Goal: Task Accomplishment & Management: Manage account settings

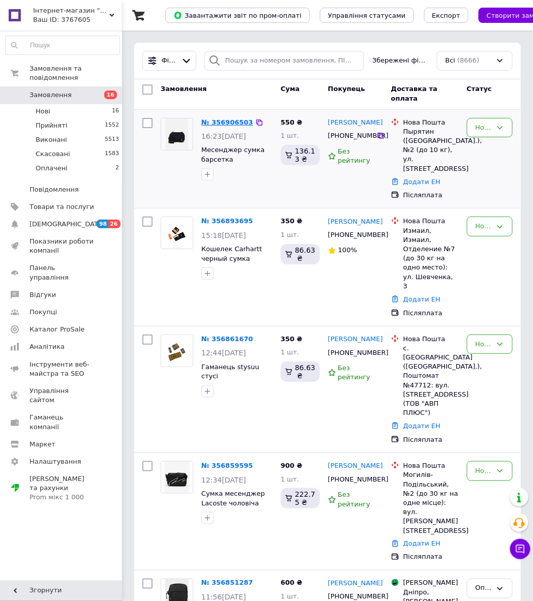
click at [214, 124] on link "№ 356906503" at bounding box center [227, 123] width 52 height 8
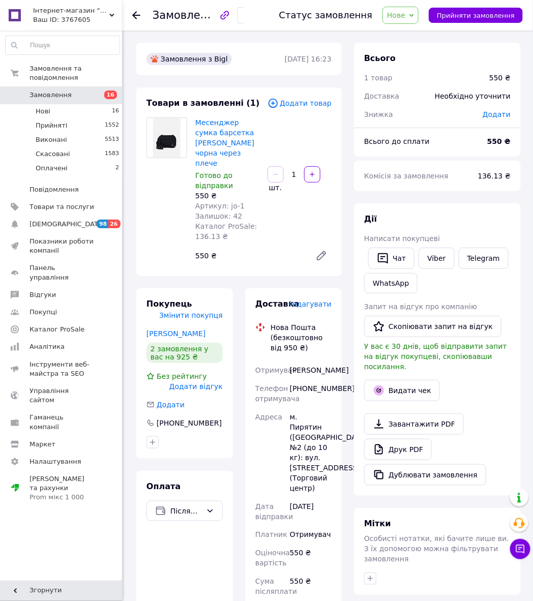
click at [324, 388] on div "[PHONE_NUMBER]" at bounding box center [311, 393] width 46 height 28
click at [320, 361] on div "[PERSON_NAME]" at bounding box center [311, 370] width 46 height 18
click at [292, 368] on div "[PERSON_NAME]" at bounding box center [311, 370] width 46 height 18
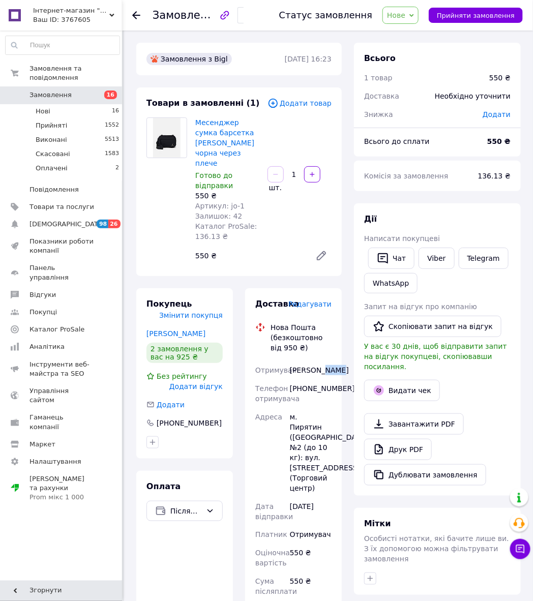
click at [292, 368] on div "[PERSON_NAME]" at bounding box center [311, 370] width 46 height 18
click at [314, 413] on div "м. Пирятин ([GEOGRAPHIC_DATA].), №2 (до 10 кг): вул. [STREET_ADDRESS] (Торговий…" at bounding box center [311, 453] width 46 height 90
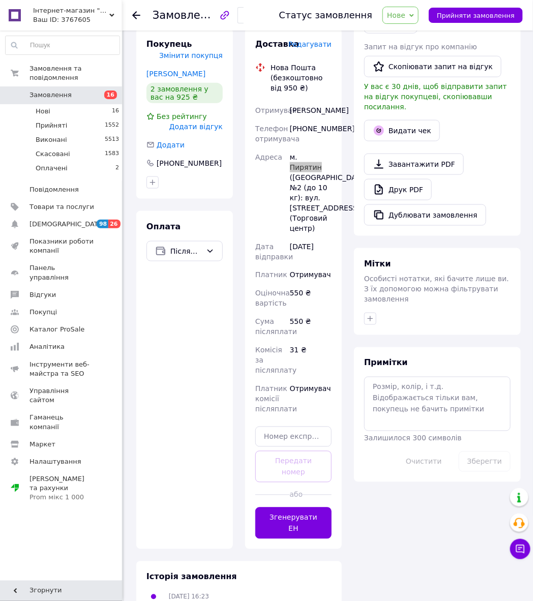
scroll to position [269, 0]
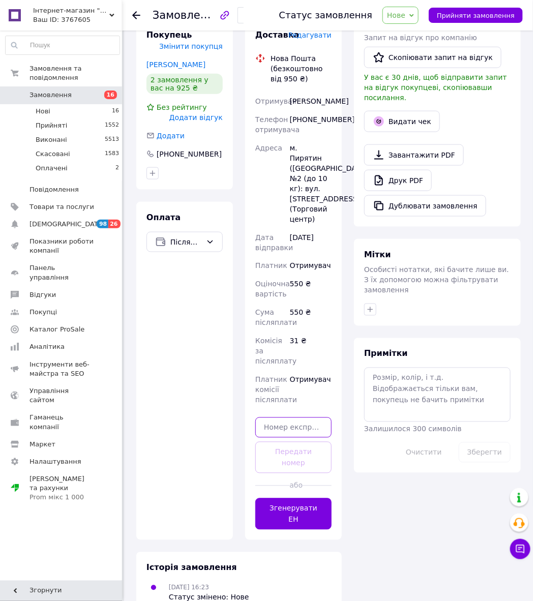
click at [271, 427] on input "text" at bounding box center [293, 428] width 76 height 20
paste input "20451225267674"
type input "20451225267674"
click at [285, 444] on button "Передати номер" at bounding box center [293, 458] width 76 height 32
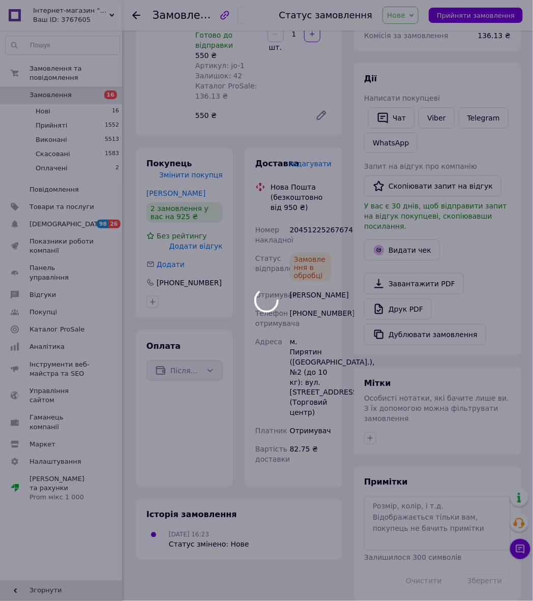
click at [408, 20] on div at bounding box center [266, 300] width 533 height 601
click at [477, 15] on div at bounding box center [266, 300] width 533 height 601
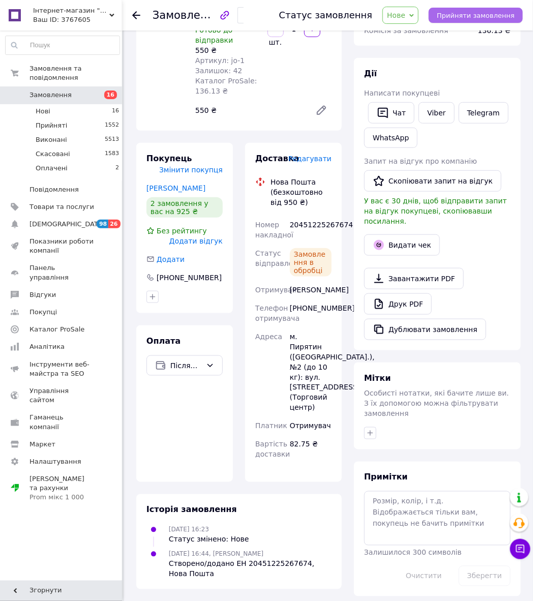
click at [481, 17] on span "Прийняти замовлення" at bounding box center [476, 16] width 78 height 8
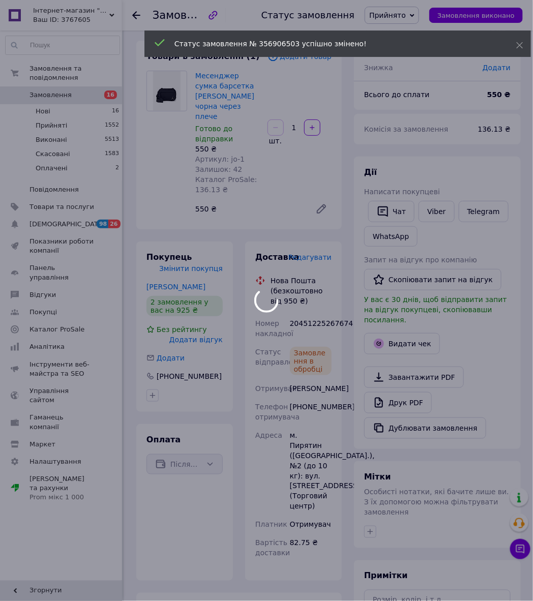
scroll to position [0, 0]
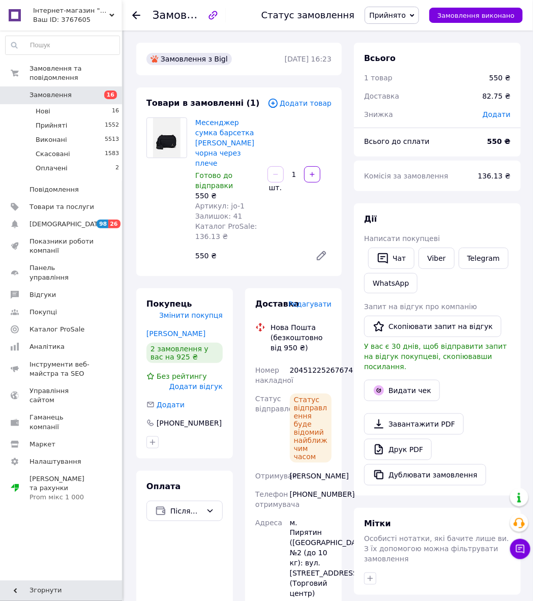
click at [136, 15] on use at bounding box center [136, 15] width 8 height 8
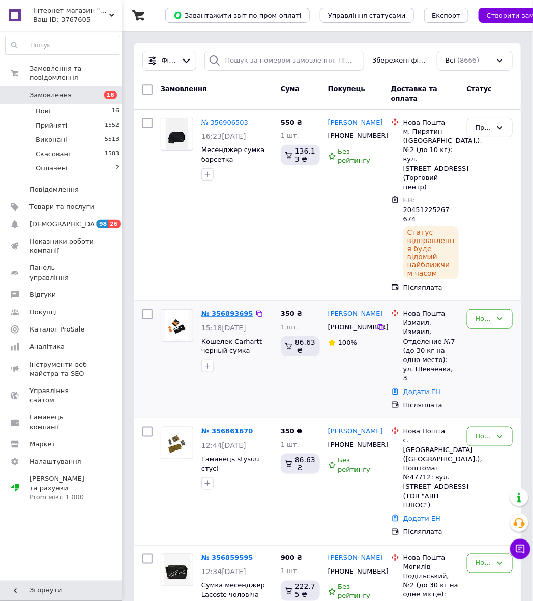
click at [223, 310] on link "№ 356893695" at bounding box center [227, 314] width 52 height 8
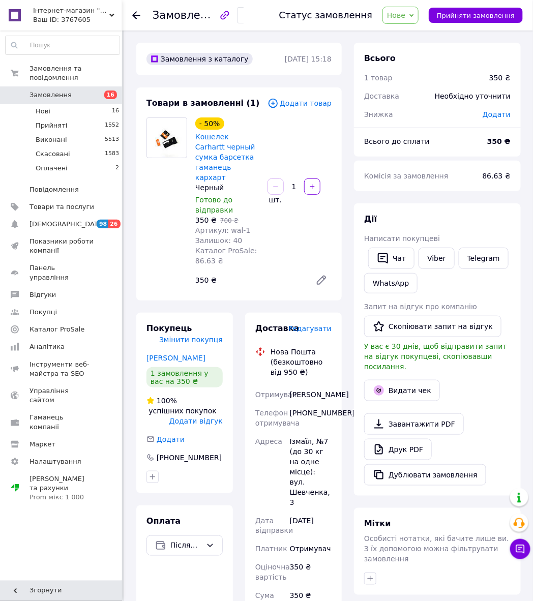
click at [306, 414] on div "[PHONE_NUMBER]" at bounding box center [311, 418] width 46 height 28
copy div "380671708630"
click at [308, 387] on div "[PERSON_NAME]" at bounding box center [311, 395] width 46 height 18
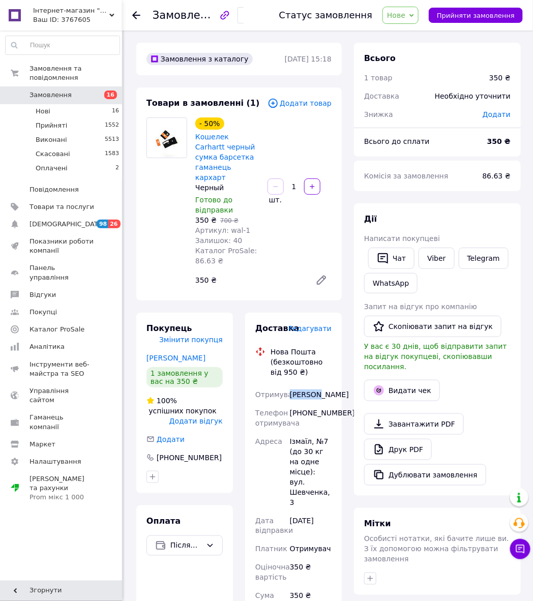
copy div "[PERSON_NAME]"
click at [306, 393] on div "[PERSON_NAME]" at bounding box center [311, 395] width 46 height 18
copy div "[PERSON_NAME]"
click at [302, 439] on div "Ізмаїл, №7 (до 30 кг на одне місце): вул. Шевченка, 3" at bounding box center [311, 471] width 46 height 79
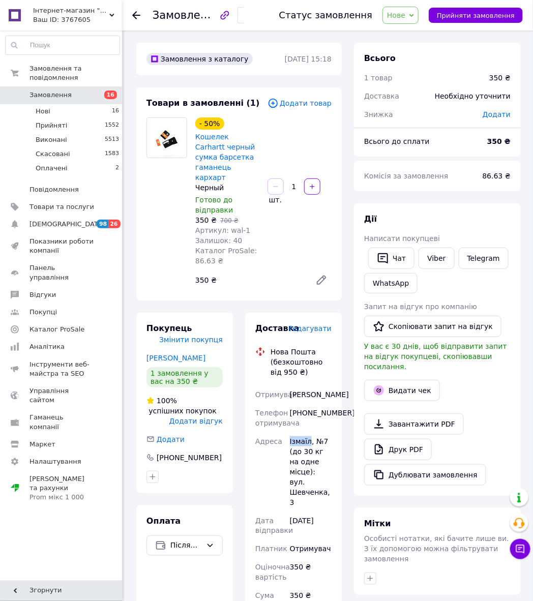
click at [302, 439] on div "Ізмаїл, №7 (до 30 кг на одне місце): вул. Шевченка, 3" at bounding box center [311, 471] width 46 height 79
copy div "Ізмаїл"
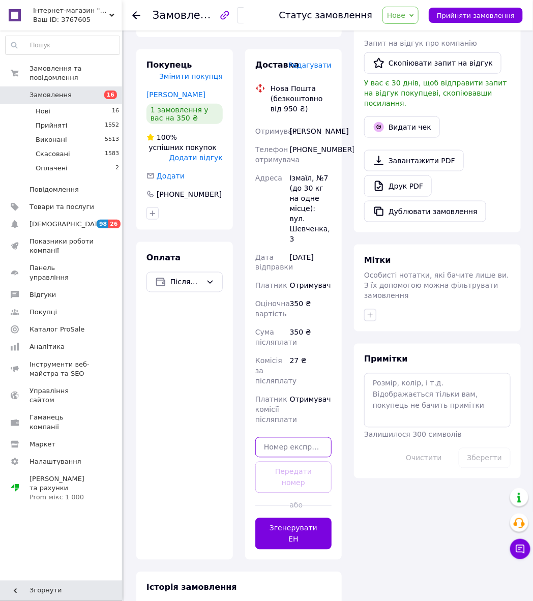
drag, startPoint x: 285, startPoint y: 435, endPoint x: 284, endPoint y: 441, distance: 5.7
click at [284, 440] on input "text" at bounding box center [293, 447] width 76 height 20
paste input "20451225268617"
type input "20451225268617"
click at [287, 462] on button "Передати номер" at bounding box center [293, 478] width 76 height 32
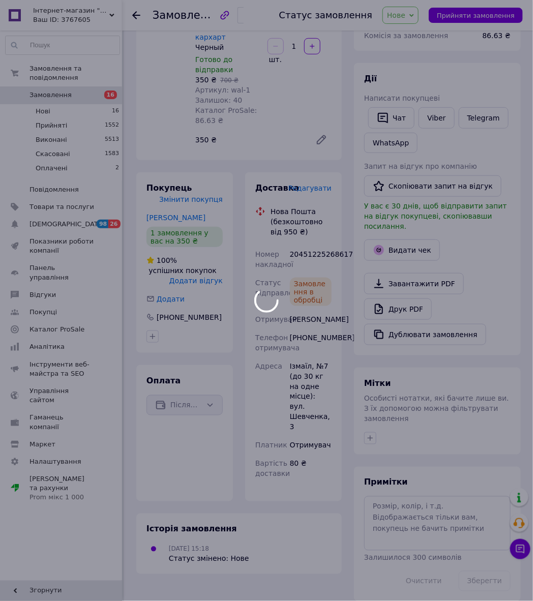
click at [479, 18] on div at bounding box center [266, 300] width 533 height 601
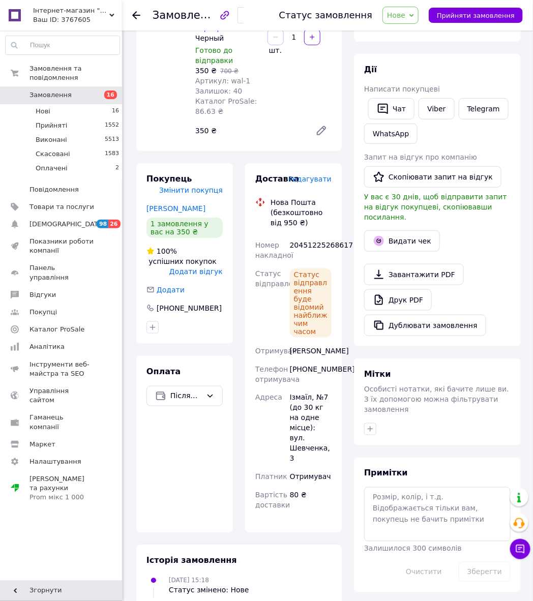
scroll to position [190, 0]
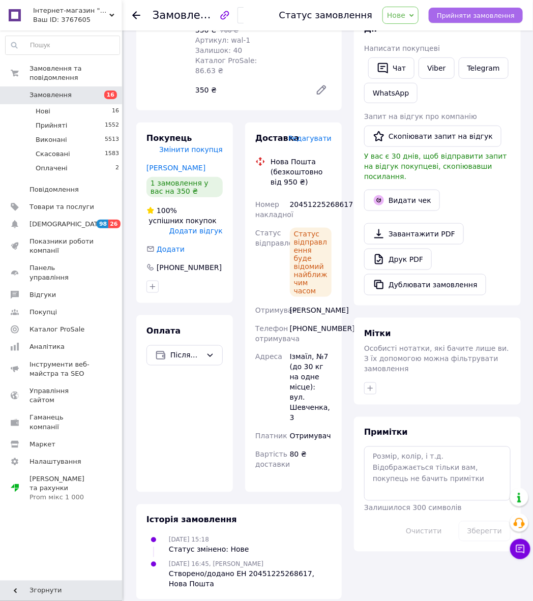
click at [466, 12] on span "Прийняти замовлення" at bounding box center [476, 16] width 78 height 8
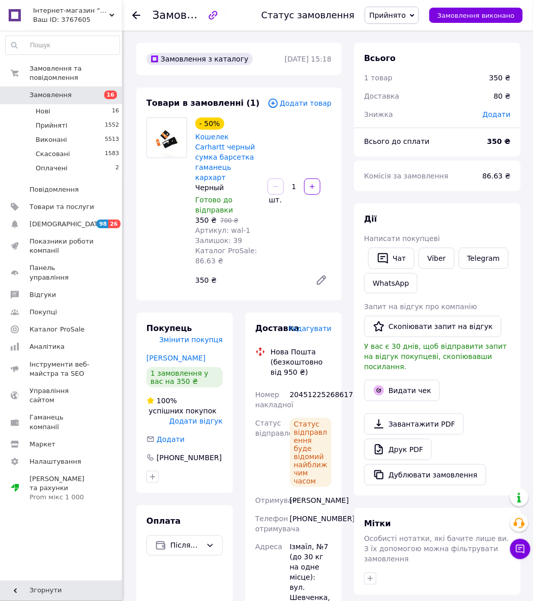
click at [135, 12] on use at bounding box center [136, 15] width 8 height 8
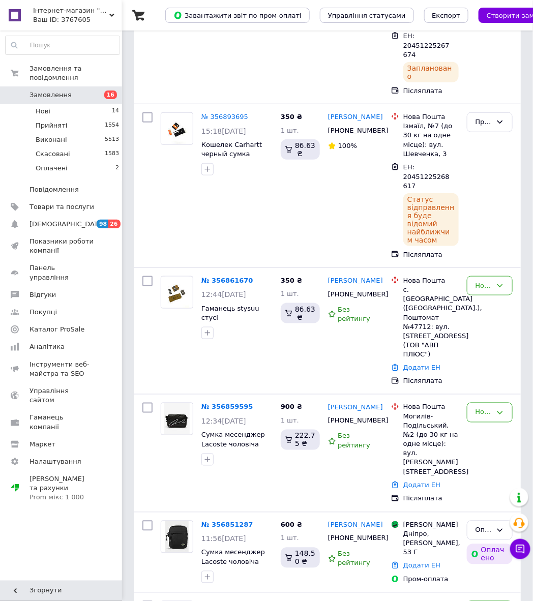
scroll to position [189, 0]
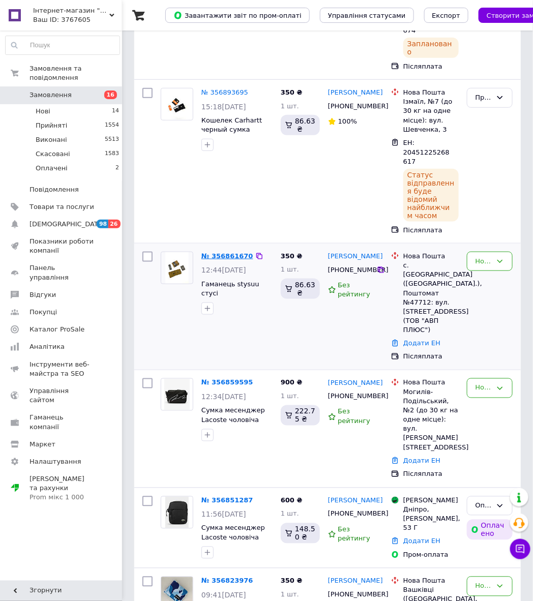
click at [217, 252] on link "№ 356861670" at bounding box center [227, 256] width 52 height 8
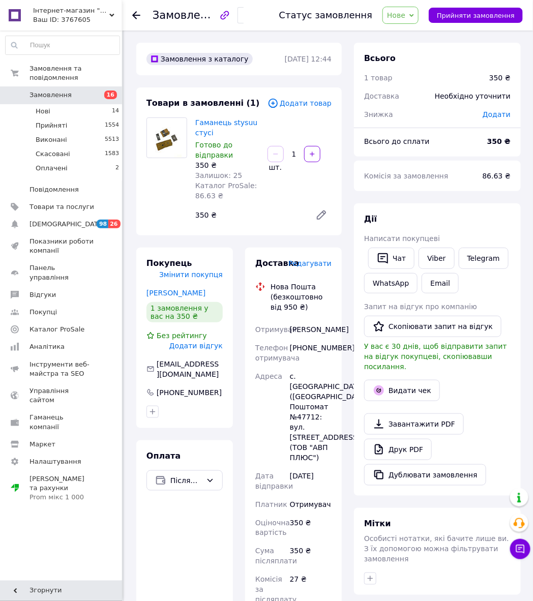
click at [325, 345] on div "[PHONE_NUMBER]" at bounding box center [311, 353] width 46 height 28
copy div "380664617081"
click at [311, 330] on div "[PERSON_NAME]" at bounding box center [311, 329] width 46 height 18
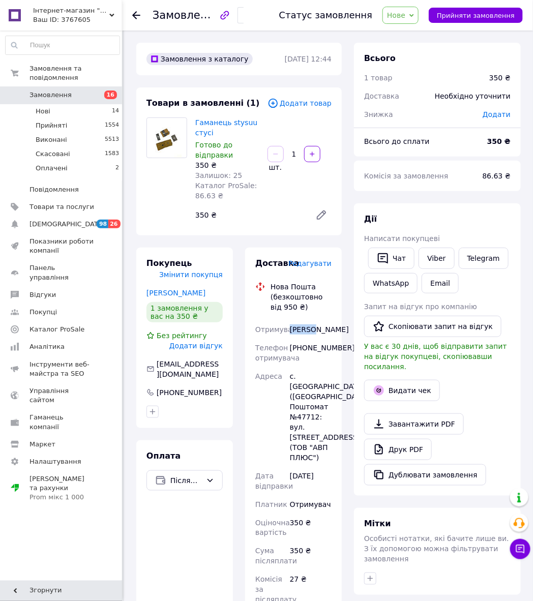
copy div "[PERSON_NAME]"
click at [325, 326] on div "[PERSON_NAME]" at bounding box center [311, 329] width 46 height 18
copy div "[PERSON_NAME]"
click at [324, 386] on div "с. [GEOGRAPHIC_DATA] ([GEOGRAPHIC_DATA].), Поштомат №47712: вул. [STREET_ADDRES…" at bounding box center [311, 417] width 46 height 100
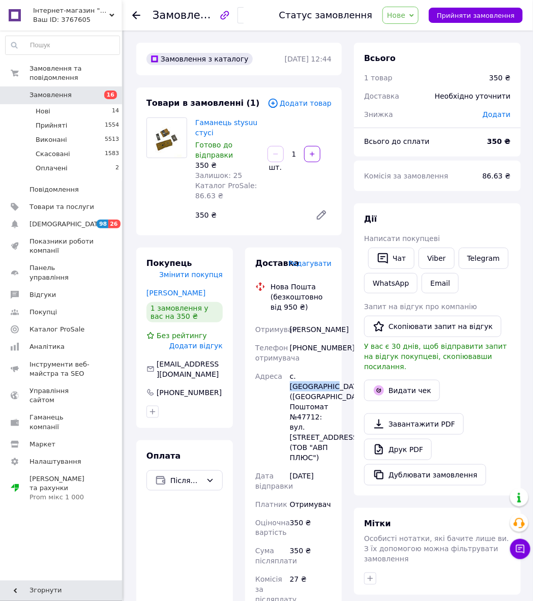
click at [324, 386] on div "с. [GEOGRAPHIC_DATA] ([GEOGRAPHIC_DATA].), Поштомат №47712: вул. [STREET_ADDRES…" at bounding box center [311, 417] width 46 height 100
copy div "Білогородка"
click at [303, 426] on div "с. [GEOGRAPHIC_DATA] ([GEOGRAPHIC_DATA].), Поштомат №47712: вул. [STREET_ADDRES…" at bounding box center [311, 417] width 46 height 100
copy div "47712"
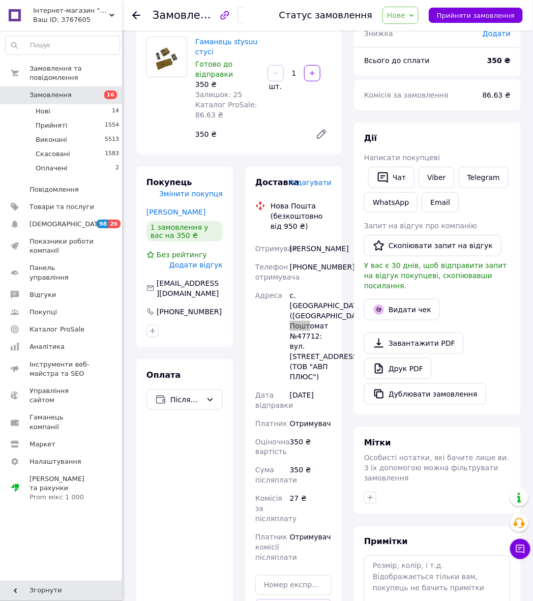
scroll to position [259, 0]
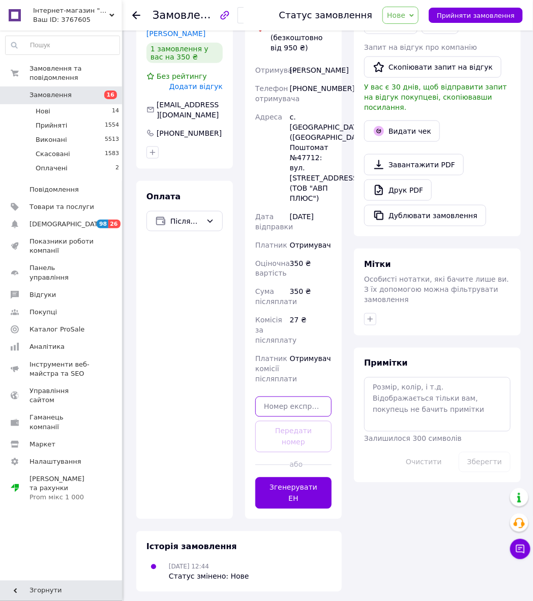
click at [284, 417] on input "text" at bounding box center [293, 407] width 76 height 20
paste input "20451225270756"
type input "20451225270756"
click at [291, 444] on button "Передати номер" at bounding box center [293, 437] width 76 height 32
click at [478, 12] on span "Прийняти замовлення" at bounding box center [476, 16] width 78 height 8
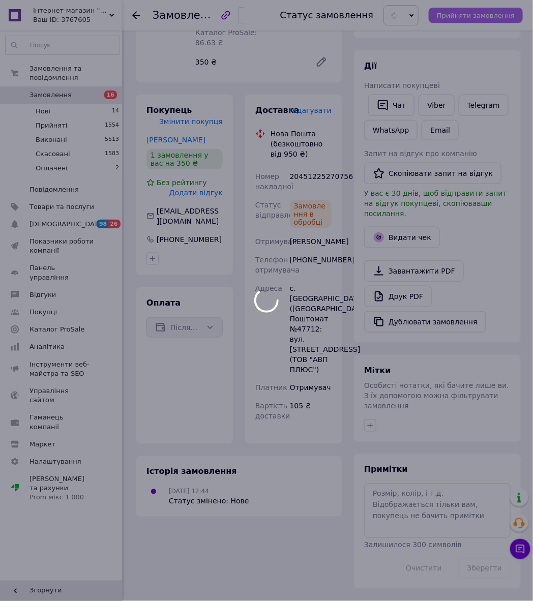
scroll to position [140, 0]
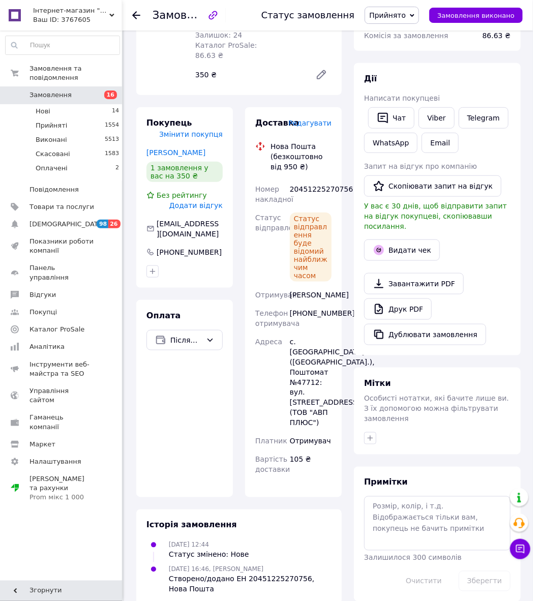
click at [135, 16] on icon at bounding box center [136, 15] width 8 height 8
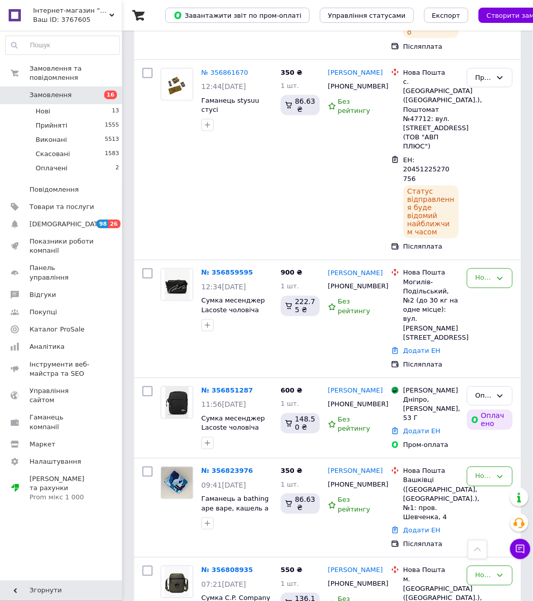
scroll to position [340, 0]
click at [210, 269] on link "№ 356859595" at bounding box center [227, 273] width 52 height 8
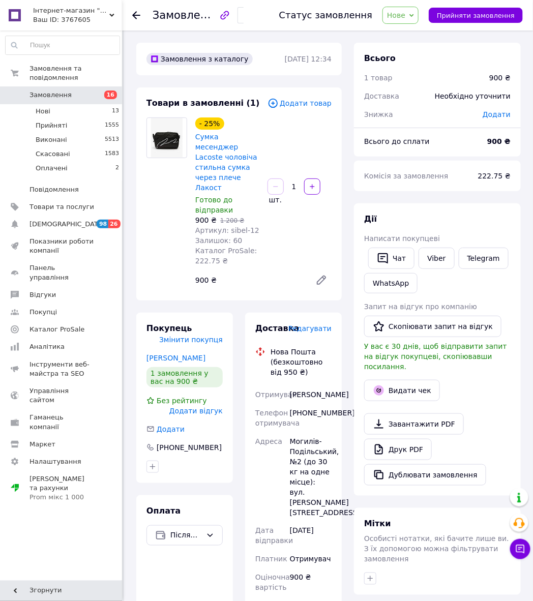
click at [319, 408] on div "[PHONE_NUMBER]" at bounding box center [311, 418] width 46 height 28
click at [320, 412] on div "[PHONE_NUMBER]" at bounding box center [311, 418] width 46 height 28
copy div "380980636818"
click at [305, 386] on div "[PERSON_NAME]" at bounding box center [311, 395] width 46 height 18
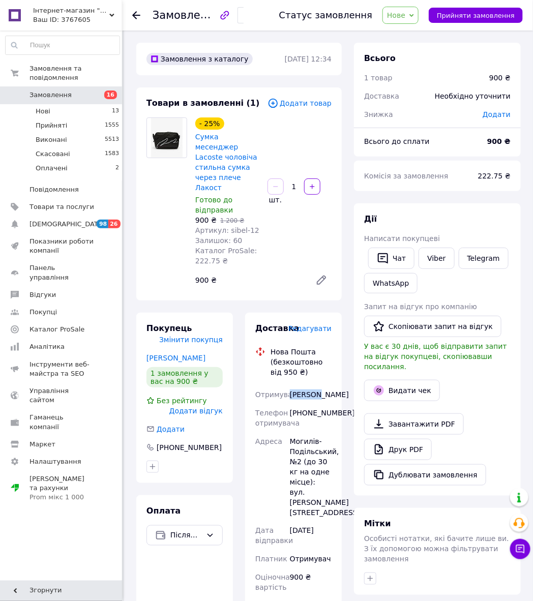
click at [305, 386] on div "[PERSON_NAME]" at bounding box center [311, 395] width 46 height 18
click at [297, 389] on div "[PERSON_NAME]" at bounding box center [311, 395] width 46 height 18
click at [298, 389] on div "[PERSON_NAME]" at bounding box center [311, 395] width 46 height 18
click at [300, 393] on div "[PERSON_NAME]" at bounding box center [311, 395] width 46 height 18
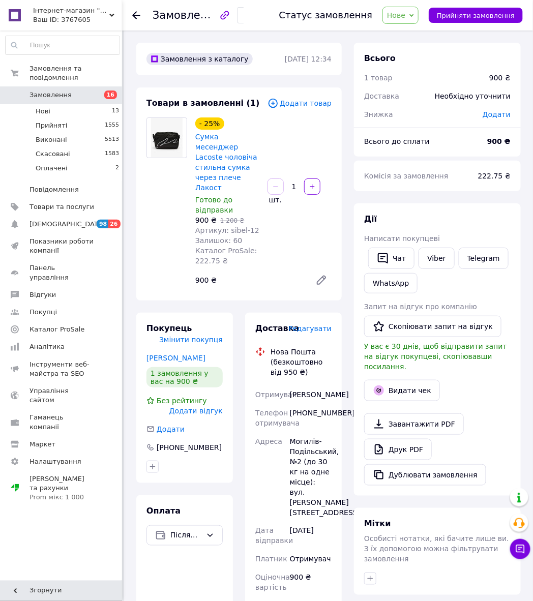
click at [304, 397] on div "[PERSON_NAME]" at bounding box center [311, 395] width 46 height 18
click at [297, 438] on div "Могилів-Подільський, №2 (до 30 кг на одне місце): вул. [PERSON_NAME][STREET_ADD…" at bounding box center [311, 477] width 46 height 90
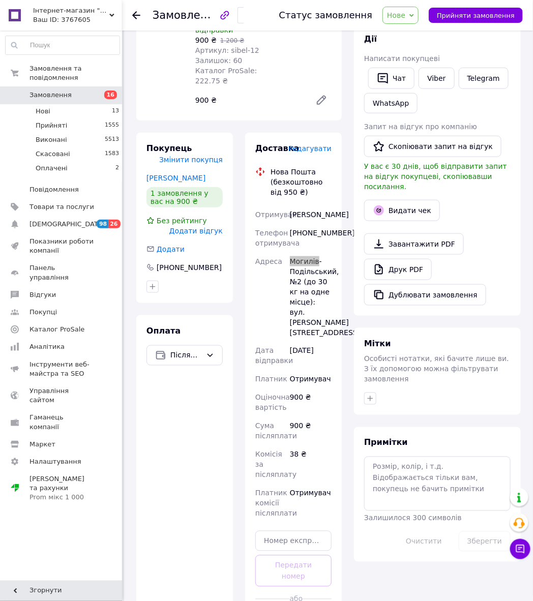
scroll to position [284, 0]
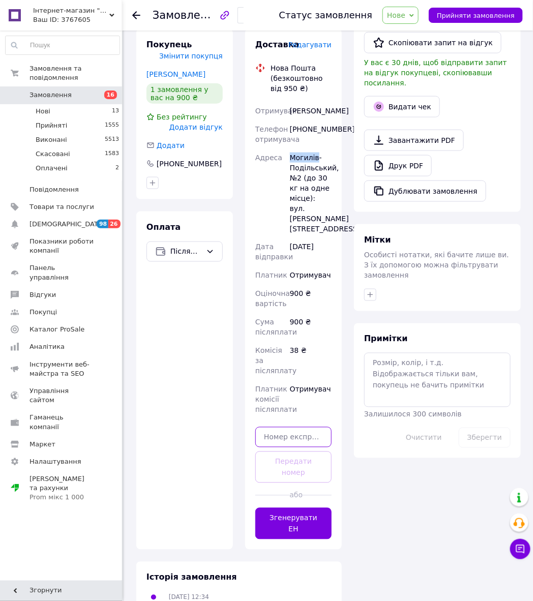
click at [291, 427] on input "text" at bounding box center [293, 437] width 76 height 20
click at [289, 427] on input "text" at bounding box center [293, 437] width 76 height 20
paste input "20451225271770"
type input "20451225271770"
click at [289, 452] on button "Передати номер" at bounding box center [293, 468] width 76 height 32
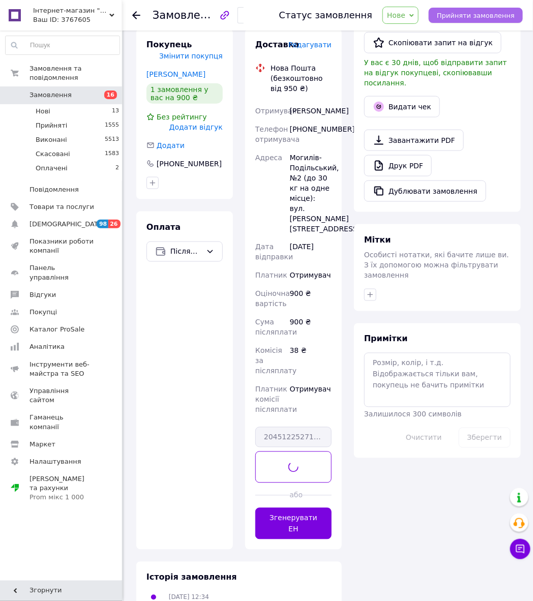
click at [472, 12] on span "Прийняти замовлення" at bounding box center [476, 16] width 78 height 8
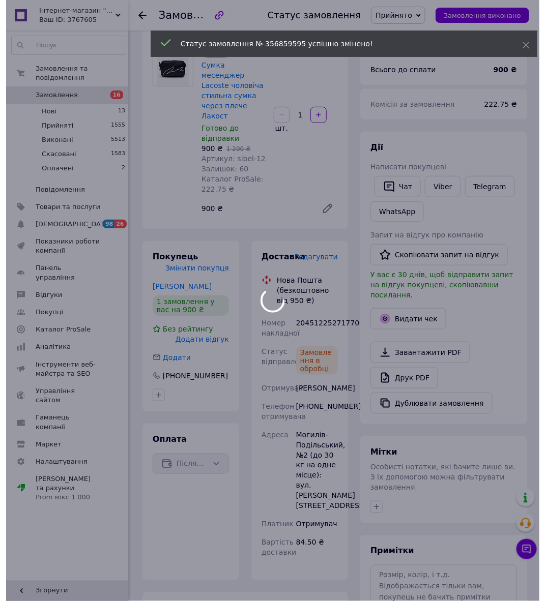
scroll to position [0, 0]
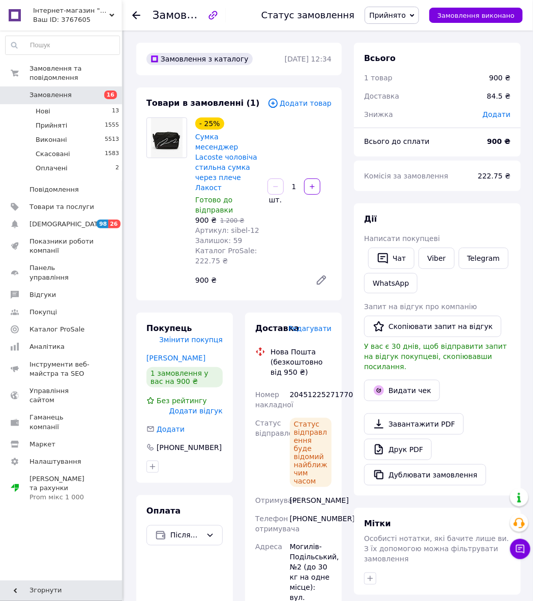
click at [136, 12] on use at bounding box center [136, 15] width 8 height 8
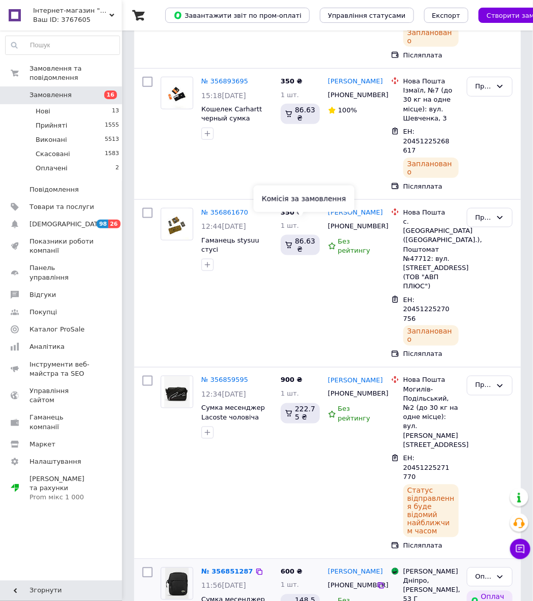
scroll to position [406, 0]
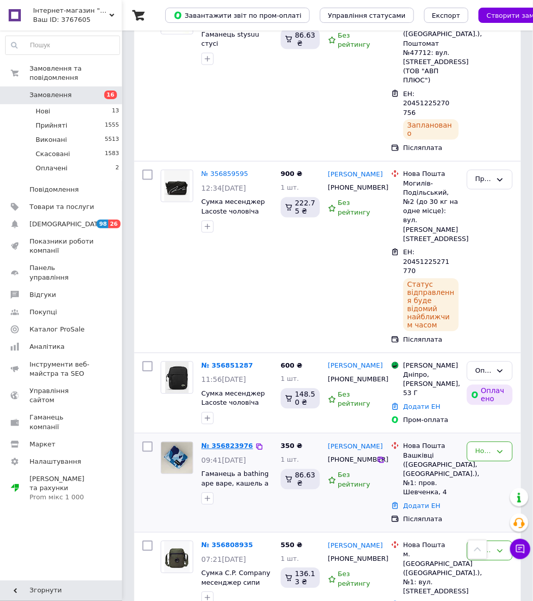
click at [230, 443] on link "№ 356823976" at bounding box center [227, 447] width 52 height 8
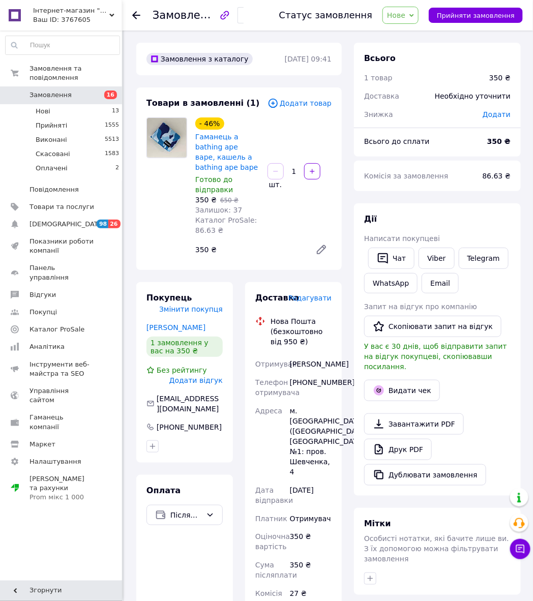
click at [309, 387] on div "[PHONE_NUMBER]" at bounding box center [311, 387] width 46 height 28
click at [311, 390] on div "[PHONE_NUMBER]" at bounding box center [311, 387] width 46 height 28
click at [296, 369] on div "[PERSON_NAME]" at bounding box center [311, 364] width 46 height 18
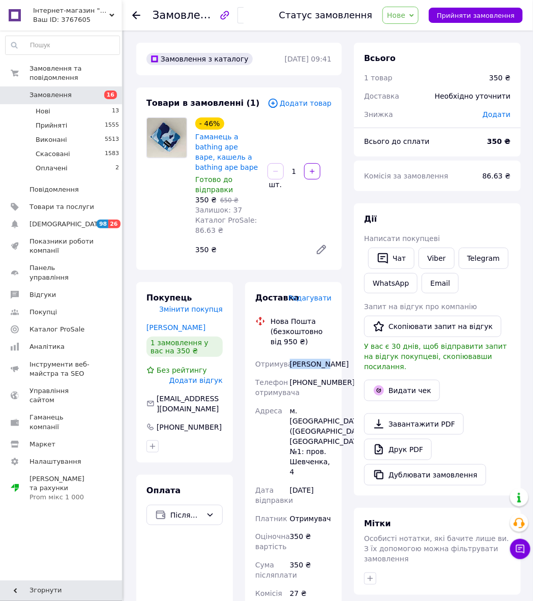
click at [296, 369] on div "[PERSON_NAME]" at bounding box center [311, 364] width 46 height 18
click at [292, 373] on div "[PERSON_NAME]" at bounding box center [311, 364] width 46 height 18
click at [313, 415] on div "м. [GEOGRAPHIC_DATA] ([GEOGRAPHIC_DATA], [GEOGRAPHIC_DATA].), №1: пров. Шевченк…" at bounding box center [311, 441] width 46 height 79
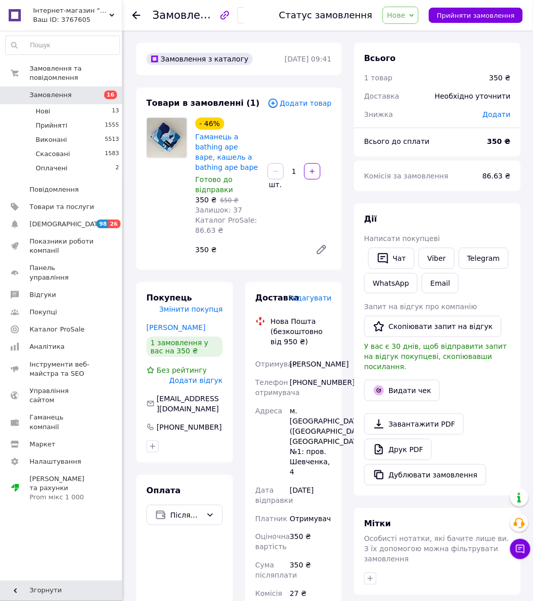
click at [325, 419] on div "м. [GEOGRAPHIC_DATA] ([GEOGRAPHIC_DATA], [GEOGRAPHIC_DATA].), №1: пров. Шевченк…" at bounding box center [311, 441] width 46 height 79
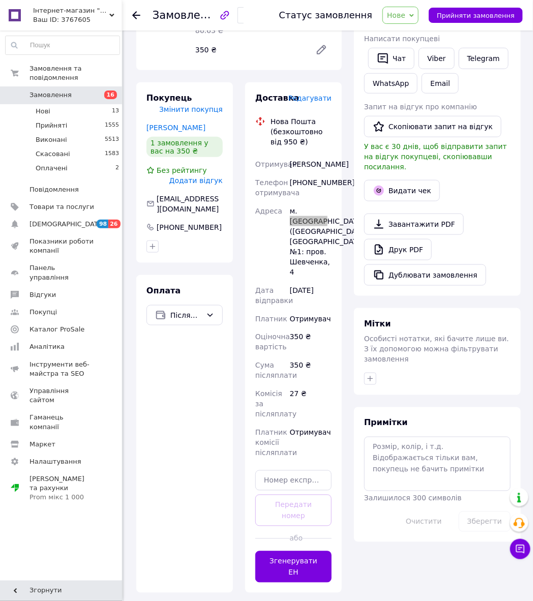
scroll to position [273, 0]
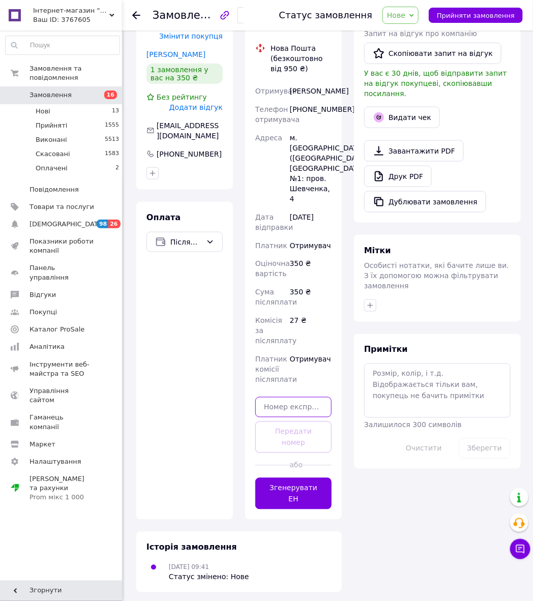
click at [295, 418] on input "text" at bounding box center [293, 407] width 76 height 20
paste input "20451225272856"
type input "20451225272856"
drag, startPoint x: 291, startPoint y: 440, endPoint x: 301, endPoint y: 419, distance: 22.7
click at [291, 440] on div "Доставка Редагувати Нова Пошта (безкоштовно від 950 ₴) Отримувач [PERSON_NAME] …" at bounding box center [293, 264] width 76 height 490
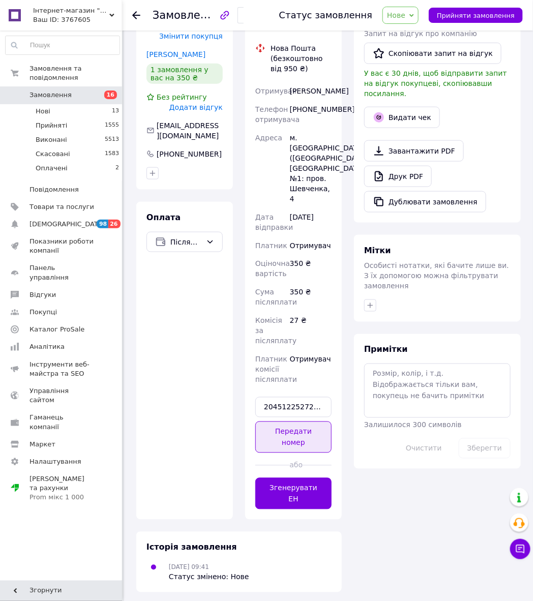
click at [314, 450] on button "Передати номер" at bounding box center [293, 438] width 76 height 32
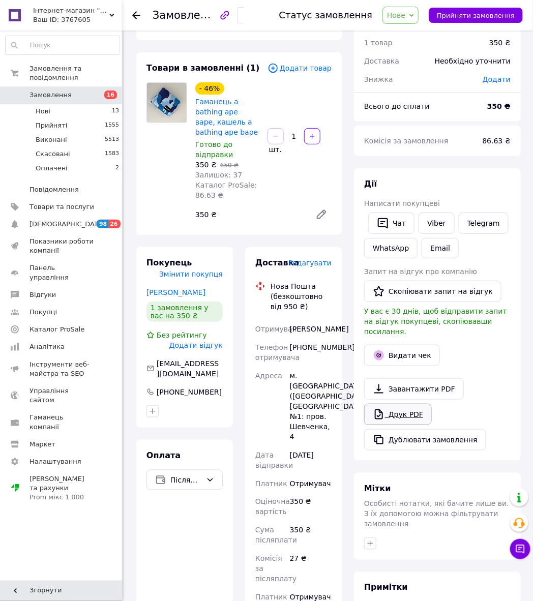
scroll to position [0, 0]
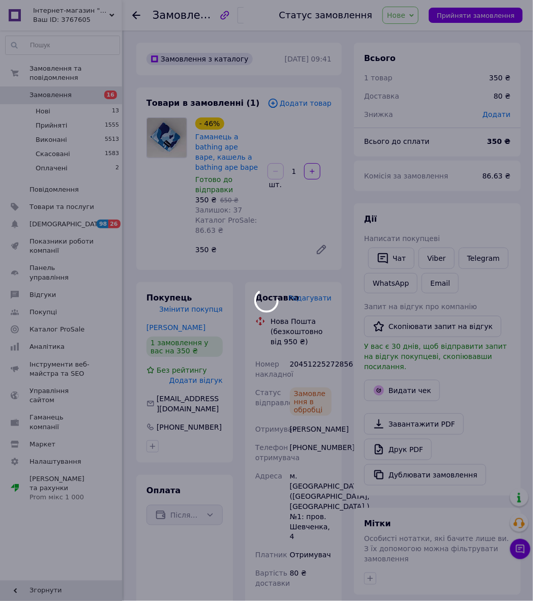
click at [398, 25] on body "Інтернет-магазин "Sibelis_store" /ФОП [PERSON_NAME] ID: 3767605 Сайт Інтернет-м…" at bounding box center [266, 377] width 533 height 754
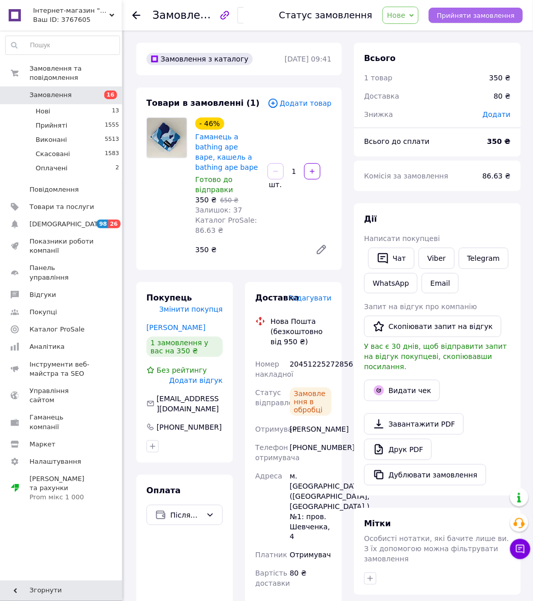
click at [485, 12] on span "Прийняти замовлення" at bounding box center [476, 16] width 78 height 8
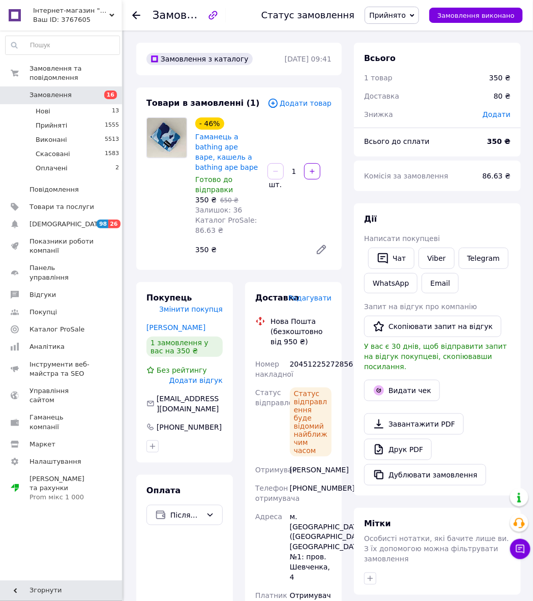
click at [139, 14] on icon at bounding box center [136, 15] width 8 height 8
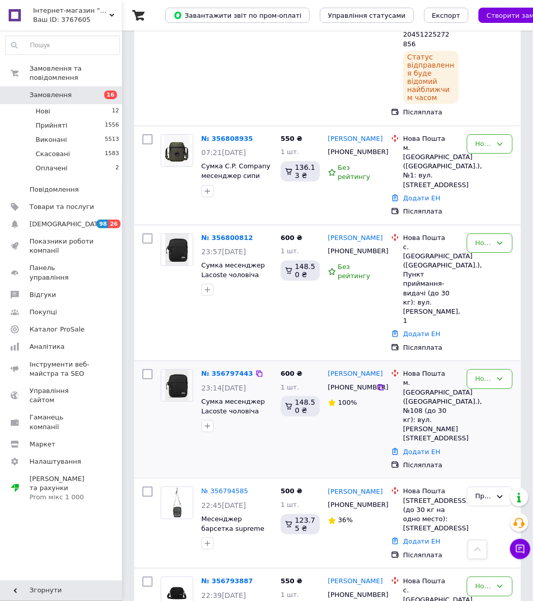
scroll to position [865, 0]
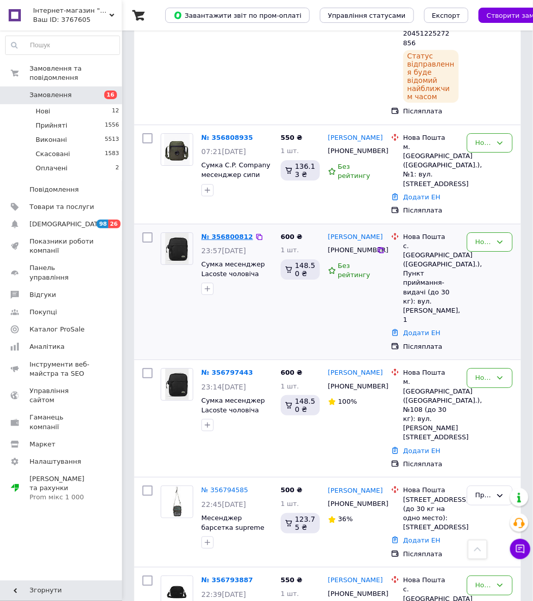
click at [225, 233] on link "№ 356800812" at bounding box center [227, 237] width 52 height 8
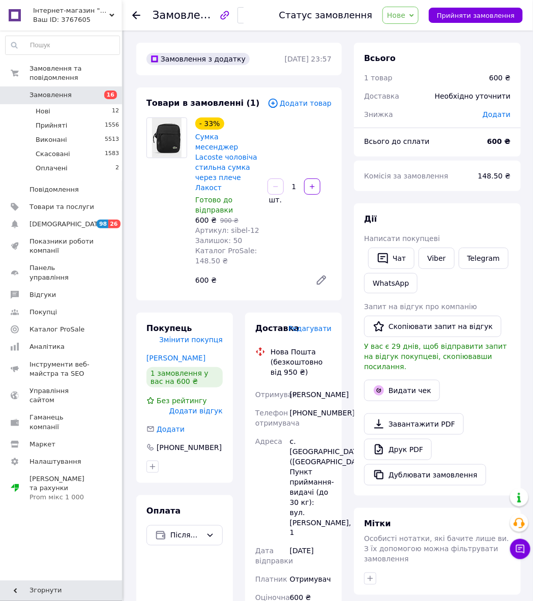
click at [312, 411] on div "[PHONE_NUMBER]" at bounding box center [311, 418] width 46 height 28
click at [319, 414] on div "[PHONE_NUMBER]" at bounding box center [311, 418] width 46 height 28
drag, startPoint x: 319, startPoint y: 414, endPoint x: 340, endPoint y: 414, distance: 20.9
click at [319, 414] on div "[PHONE_NUMBER]" at bounding box center [311, 418] width 46 height 28
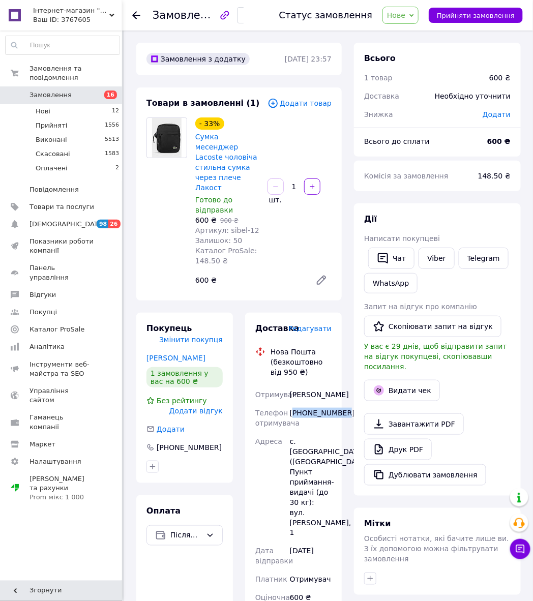
click at [311, 387] on div "[PERSON_NAME]" at bounding box center [311, 395] width 46 height 18
click at [295, 399] on div "[PERSON_NAME]" at bounding box center [311, 395] width 46 height 18
click at [303, 455] on div "с. [GEOGRAPHIC_DATA] ([GEOGRAPHIC_DATA].), Пункт приймання-видачі (до 30 кг): в…" at bounding box center [311, 487] width 46 height 110
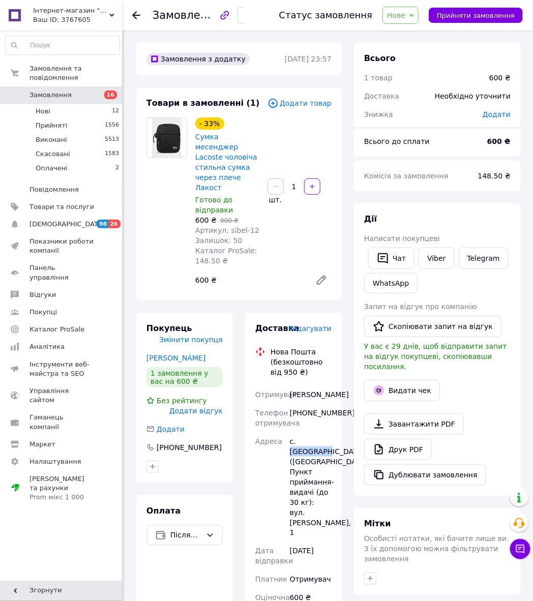
click at [303, 455] on div "с. [GEOGRAPHIC_DATA] ([GEOGRAPHIC_DATA].), Пункт приймання-видачі (до 30 кг): в…" at bounding box center [311, 487] width 46 height 110
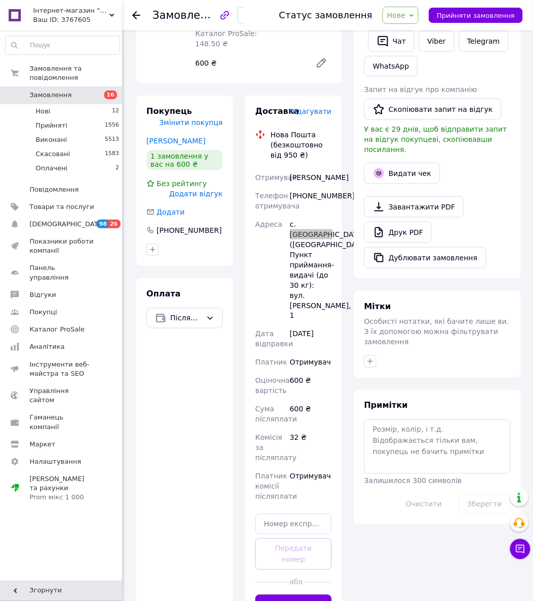
scroll to position [304, 0]
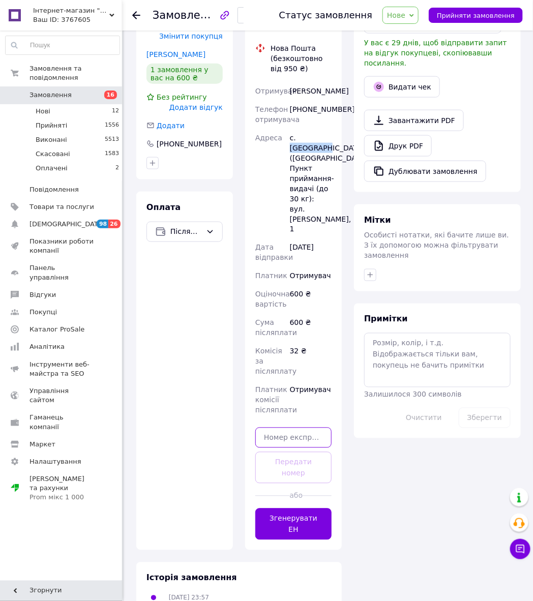
click at [285, 428] on input "text" at bounding box center [293, 438] width 76 height 20
drag, startPoint x: 285, startPoint y: 419, endPoint x: 287, endPoint y: 425, distance: 6.9
click at [286, 428] on input "text" at bounding box center [293, 438] width 76 height 20
paste input "20451225274287"
type input "20451225274287"
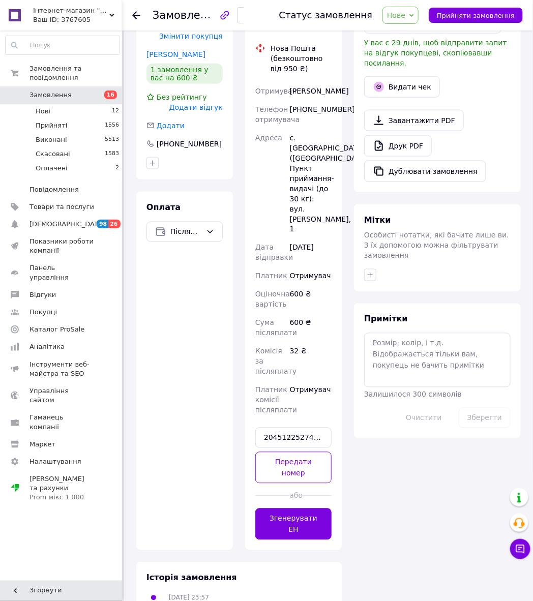
click at [291, 438] on div "Доставка Редагувати Нова Пошта (безкоштовно від 950 ₴) Отримувач [PERSON_NAME] …" at bounding box center [293, 279] width 76 height 521
click at [297, 452] on button "Передати номер" at bounding box center [293, 468] width 76 height 32
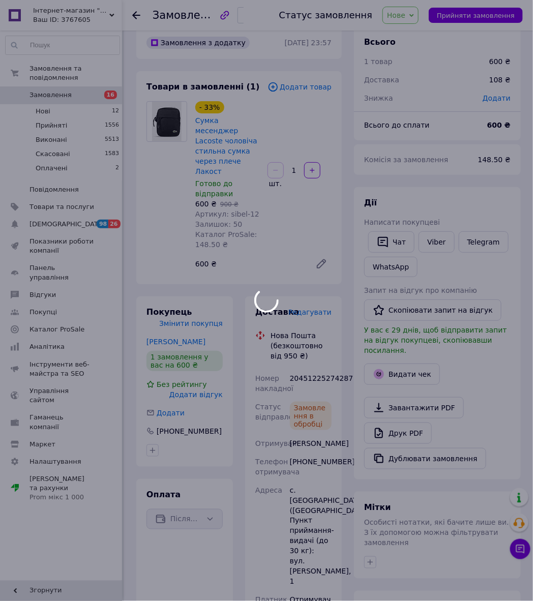
scroll to position [0, 0]
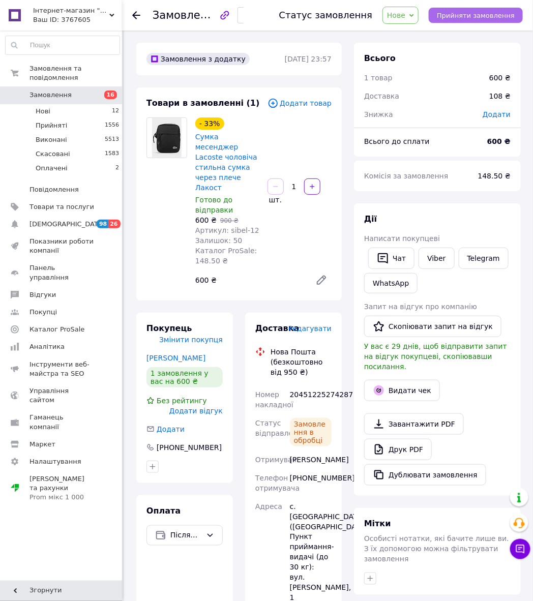
click at [448, 15] on span "Прийняти замовлення" at bounding box center [476, 16] width 78 height 8
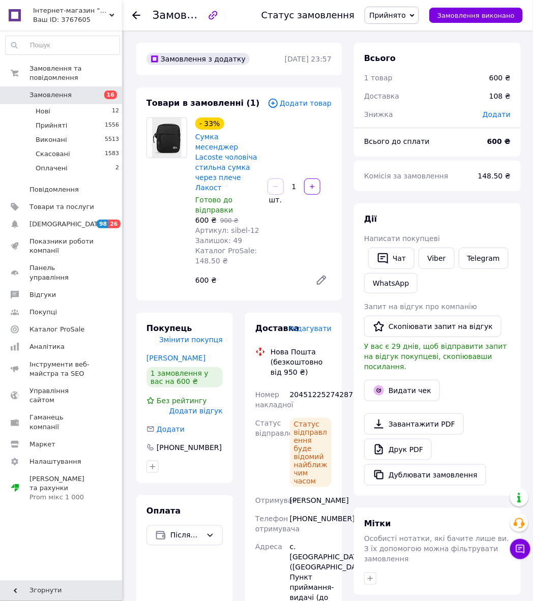
click at [132, 16] on icon at bounding box center [136, 15] width 8 height 8
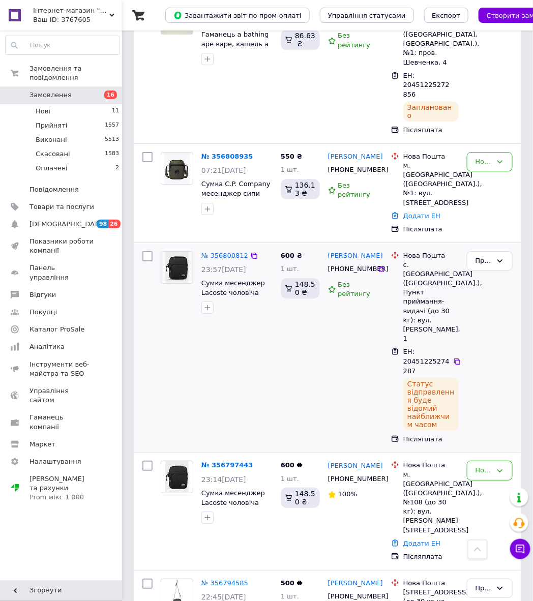
scroll to position [886, 0]
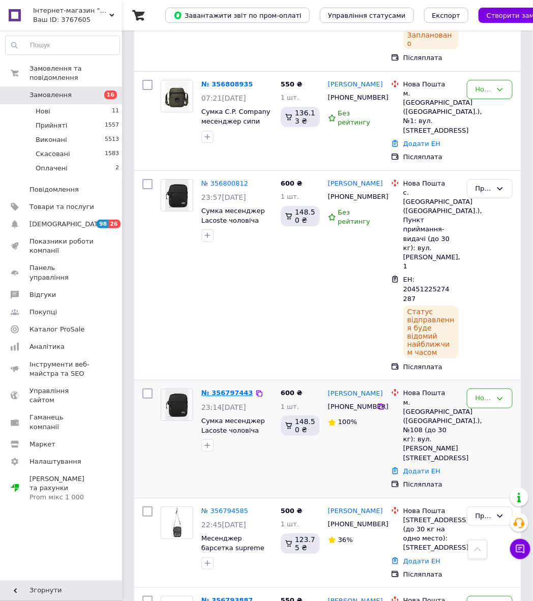
click at [215, 389] on link "№ 356797443" at bounding box center [227, 393] width 52 height 8
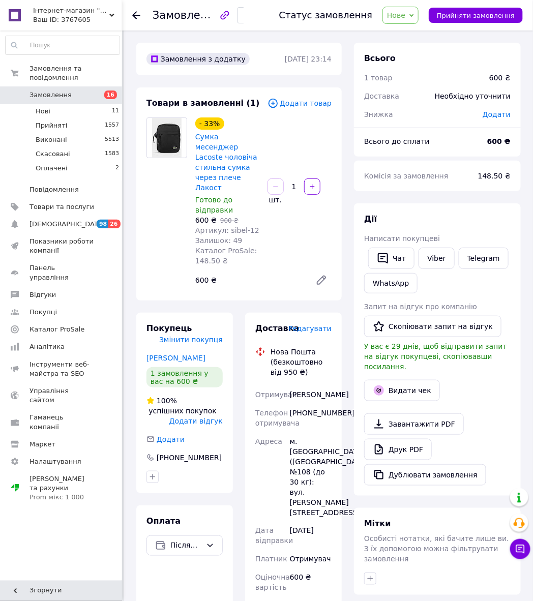
click at [330, 411] on div "[PHONE_NUMBER]" at bounding box center [311, 418] width 46 height 28
click at [328, 411] on div "[PHONE_NUMBER]" at bounding box center [311, 418] width 46 height 28
click at [299, 386] on div "[PERSON_NAME]" at bounding box center [311, 395] width 46 height 18
click at [309, 386] on div "[PERSON_NAME]" at bounding box center [311, 395] width 46 height 18
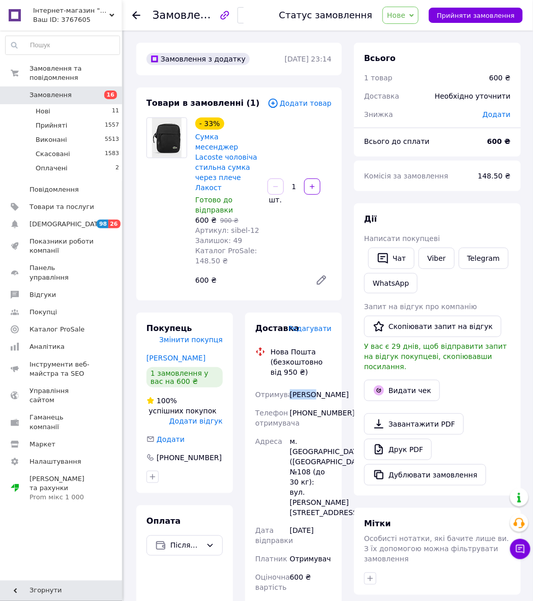
click at [309, 386] on div "[PERSON_NAME]" at bounding box center [311, 395] width 46 height 18
click at [307, 396] on div "[PERSON_NAME]" at bounding box center [311, 395] width 46 height 18
click at [304, 443] on div "м. [GEOGRAPHIC_DATA] ([GEOGRAPHIC_DATA].), №108 (до 30 кг): вул. [PERSON_NAME][…" at bounding box center [311, 477] width 46 height 90
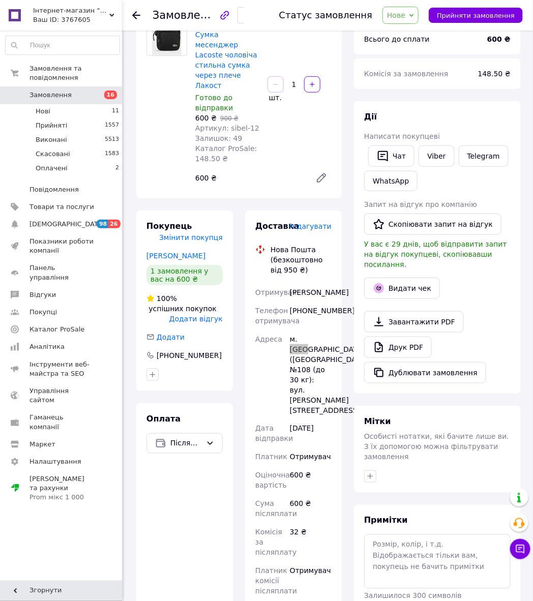
scroll to position [185, 0]
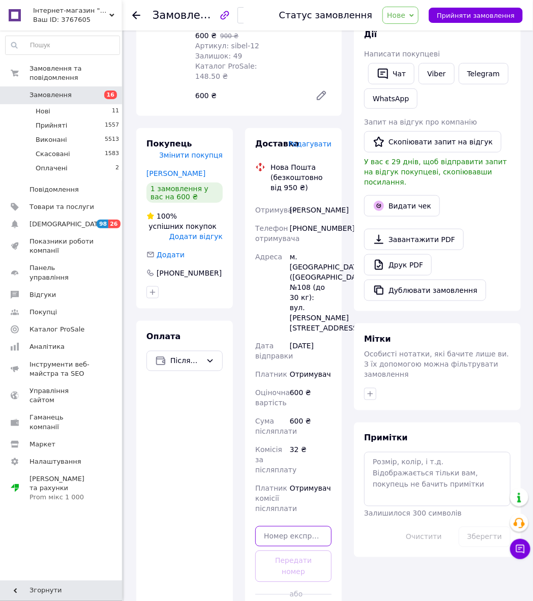
click at [302, 532] on input "text" at bounding box center [293, 536] width 76 height 20
paste input "20451225275798"
type input "20451225275798"
click at [304, 555] on button "Передати номер" at bounding box center [293, 567] width 76 height 32
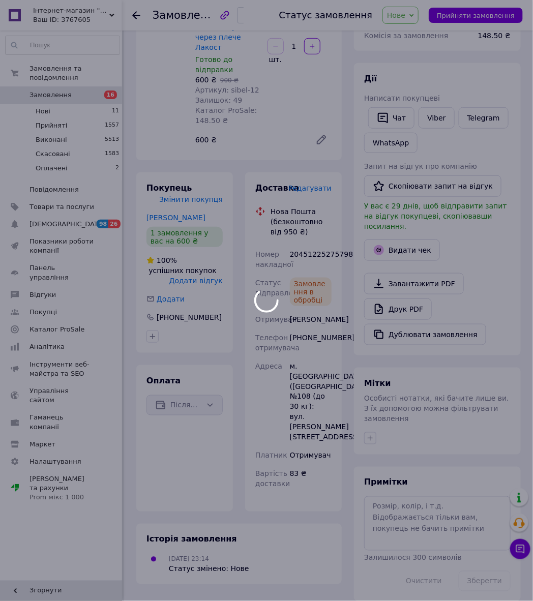
click at [401, 21] on body "Інтернет-магазин "Sibelis_store" /ФОП [PERSON_NAME] ID: 3767605 Сайт Інтернет-м…" at bounding box center [266, 237] width 533 height 754
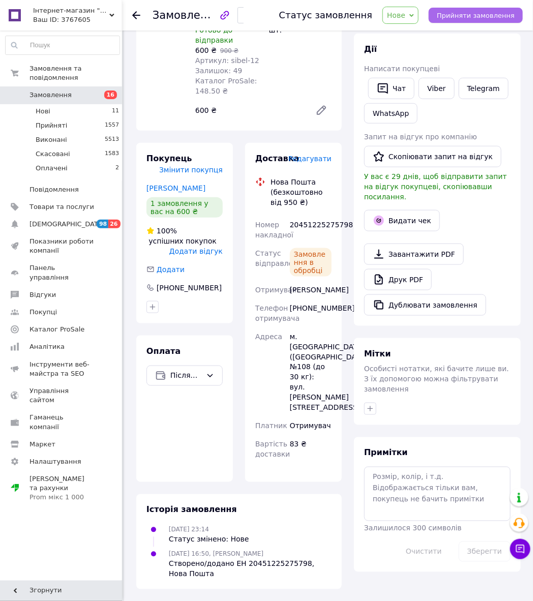
click at [484, 17] on span "Прийняти замовлення" at bounding box center [476, 16] width 78 height 8
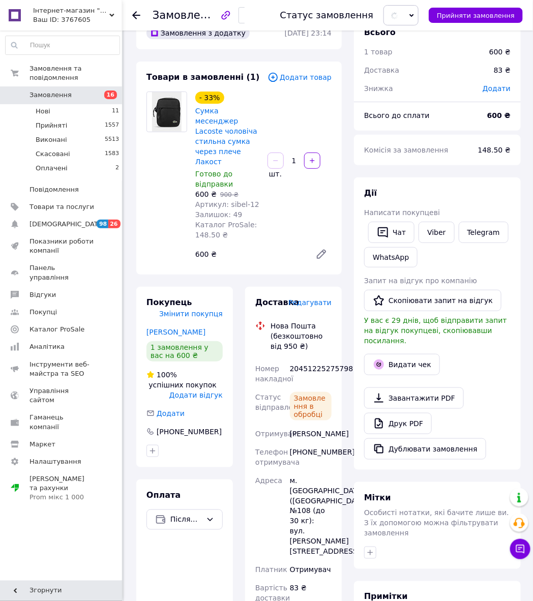
scroll to position [0, 0]
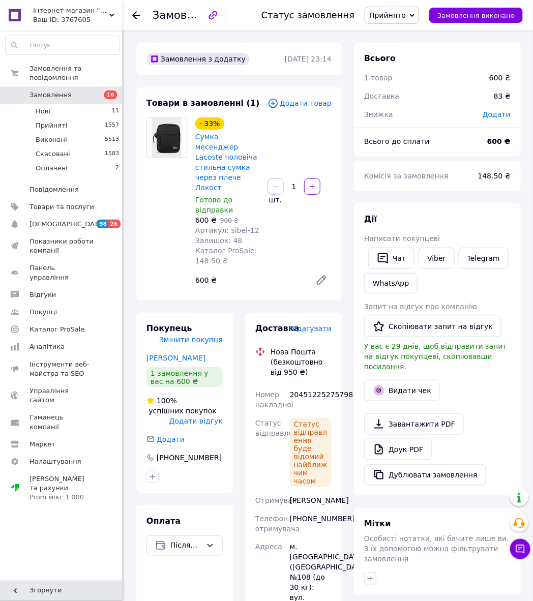
click at [137, 15] on icon at bounding box center [136, 15] width 8 height 8
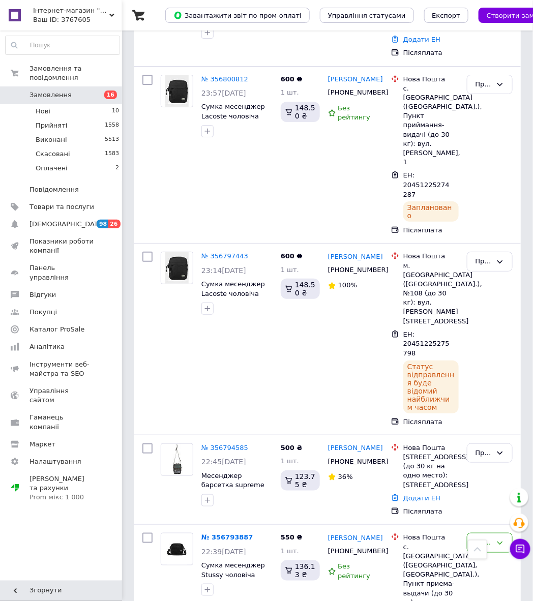
scroll to position [1084, 0]
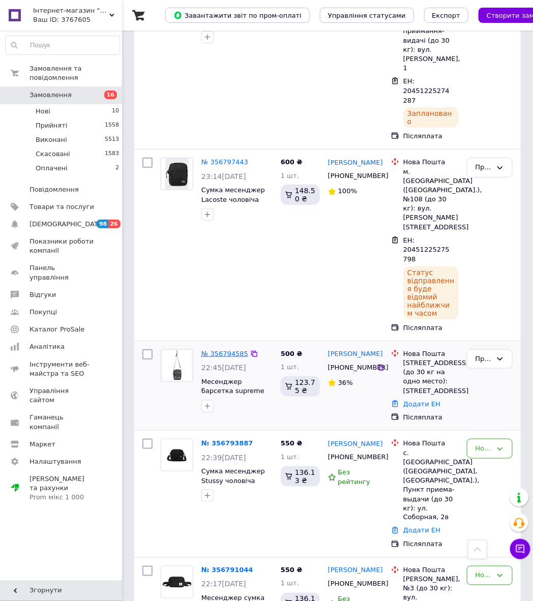
click at [222, 350] on link "№ 356794585" at bounding box center [224, 354] width 47 height 8
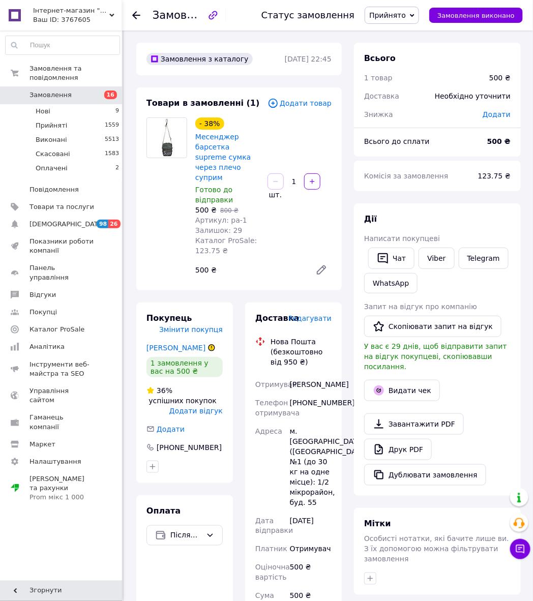
click at [314, 406] on div "[PHONE_NUMBER]" at bounding box center [311, 408] width 46 height 28
click at [307, 375] on div "[PERSON_NAME]" at bounding box center [311, 384] width 46 height 18
click at [308, 375] on div "[PERSON_NAME]" at bounding box center [311, 384] width 46 height 18
click at [307, 385] on div "[PERSON_NAME]" at bounding box center [311, 384] width 46 height 18
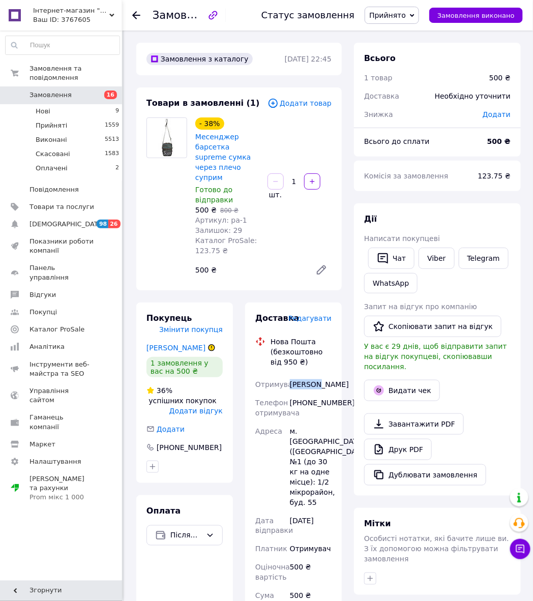
click at [307, 385] on div "[PERSON_NAME]" at bounding box center [311, 384] width 46 height 18
click at [305, 442] on div "м. [GEOGRAPHIC_DATA] ([GEOGRAPHIC_DATA].), №1 (до 30 кг на одне місце): 1/2 мік…" at bounding box center [311, 467] width 46 height 90
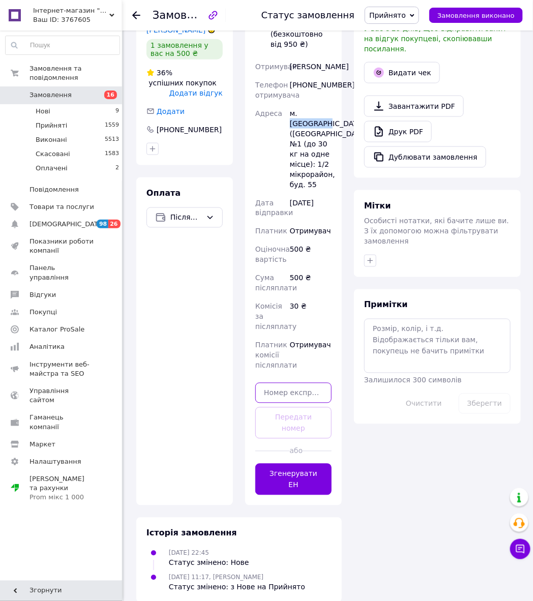
click at [287, 397] on input "text" at bounding box center [293, 393] width 76 height 20
drag, startPoint x: 288, startPoint y: 397, endPoint x: 297, endPoint y: 420, distance: 24.9
click at [289, 400] on input "text" at bounding box center [293, 393] width 76 height 20
paste input "20451225277459"
type input "20451225277459"
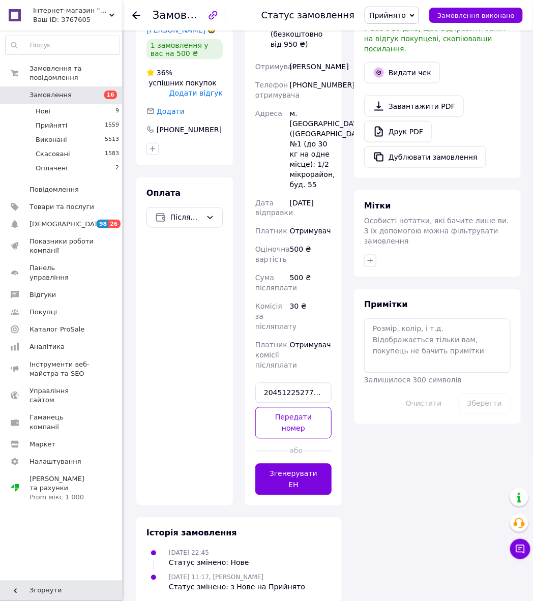
click at [297, 423] on button "Передати номер" at bounding box center [293, 423] width 76 height 32
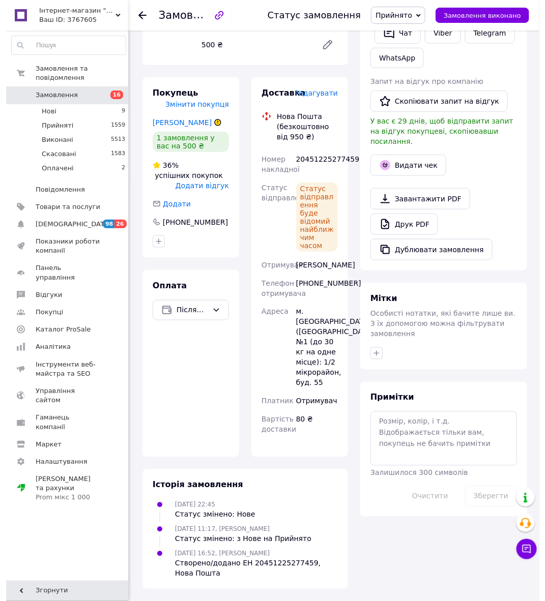
scroll to position [0, 0]
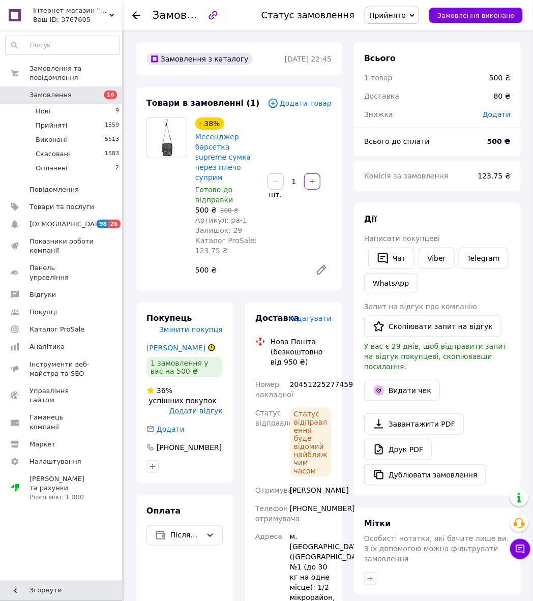
click at [138, 17] on icon at bounding box center [136, 15] width 8 height 8
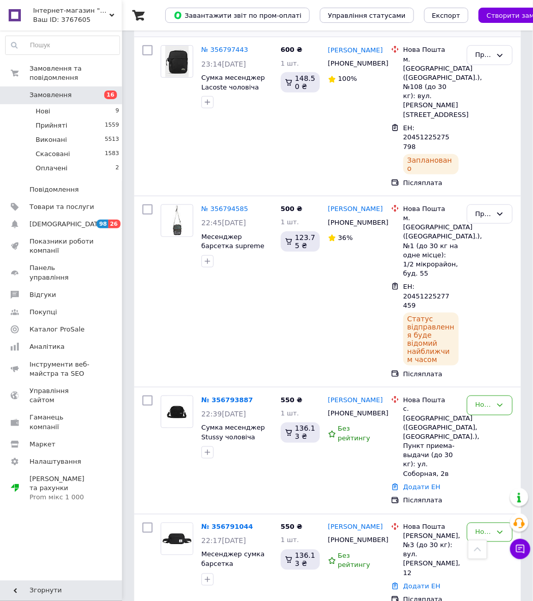
scroll to position [1288, 0]
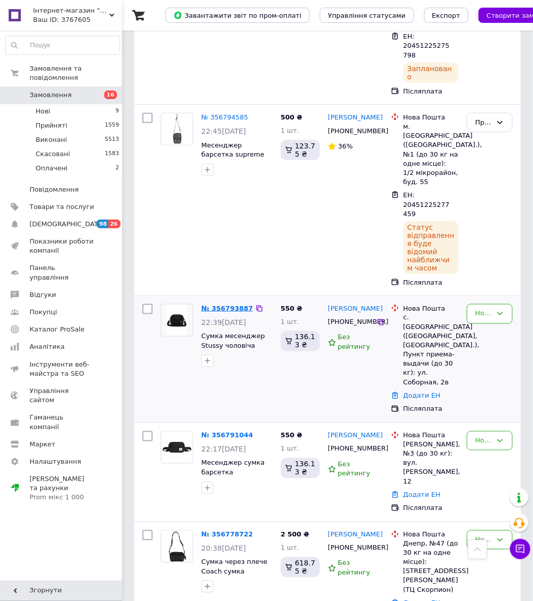
click at [215, 305] on link "№ 356793887" at bounding box center [227, 309] width 52 height 8
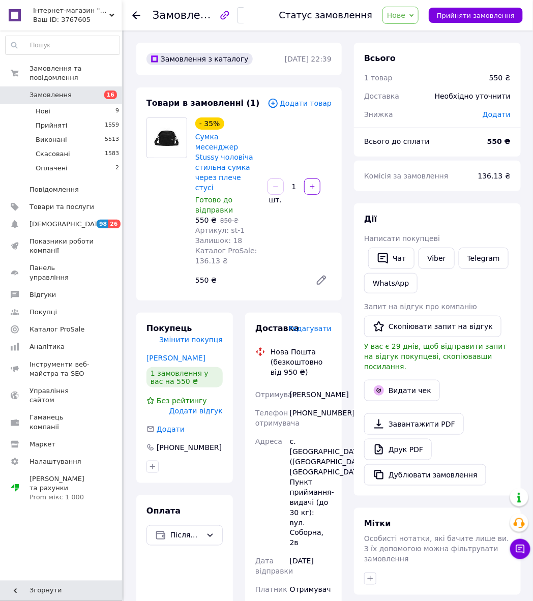
click at [317, 404] on div "[PHONE_NUMBER]" at bounding box center [311, 418] width 46 height 28
click at [330, 404] on div "[PHONE_NUMBER]" at bounding box center [311, 418] width 46 height 28
click at [299, 386] on div "[PERSON_NAME]" at bounding box center [311, 395] width 46 height 18
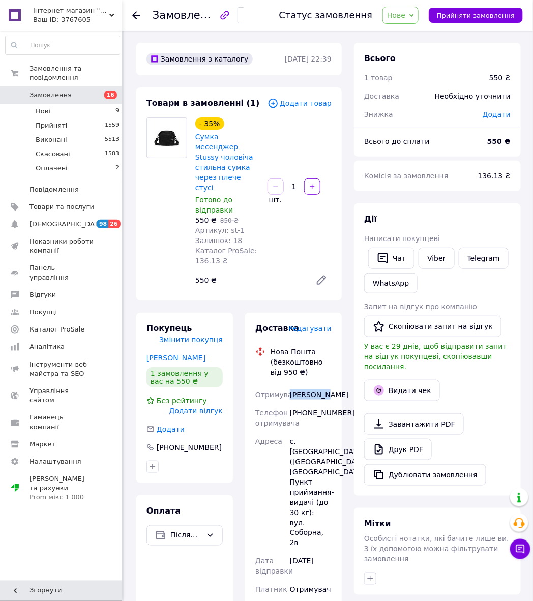
click at [299, 386] on div "[PERSON_NAME]" at bounding box center [311, 395] width 46 height 18
click at [307, 386] on div "[PERSON_NAME]" at bounding box center [311, 395] width 46 height 18
click at [310, 432] on div "с. [GEOGRAPHIC_DATA] ([GEOGRAPHIC_DATA], [GEOGRAPHIC_DATA].), Пункт приймання-в…" at bounding box center [311, 492] width 46 height 120
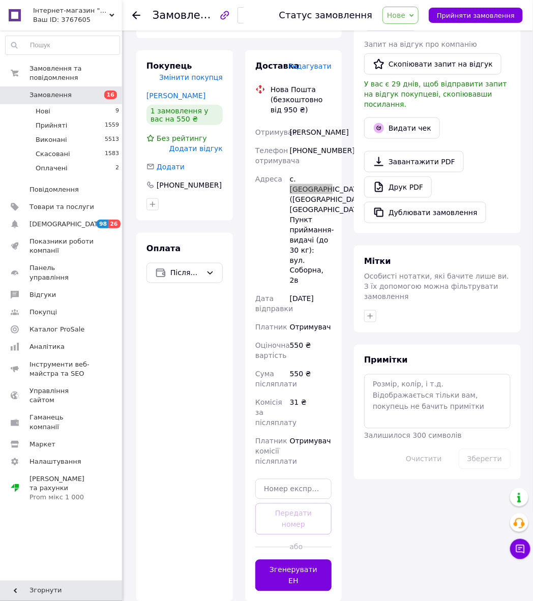
scroll to position [304, 0]
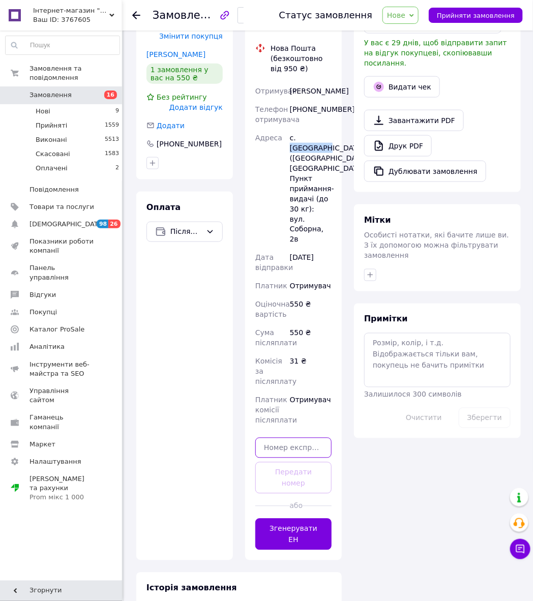
click at [298, 438] on input "text" at bounding box center [293, 448] width 76 height 20
click at [297, 438] on input "text" at bounding box center [293, 448] width 76 height 20
paste input "20451225279029"
type input "20451225279029"
click at [303, 462] on button "Передати номер" at bounding box center [293, 478] width 76 height 32
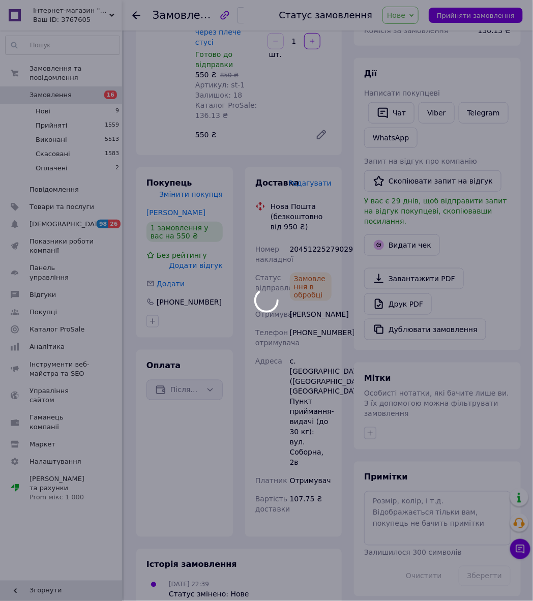
click at [488, 18] on div at bounding box center [266, 300] width 533 height 601
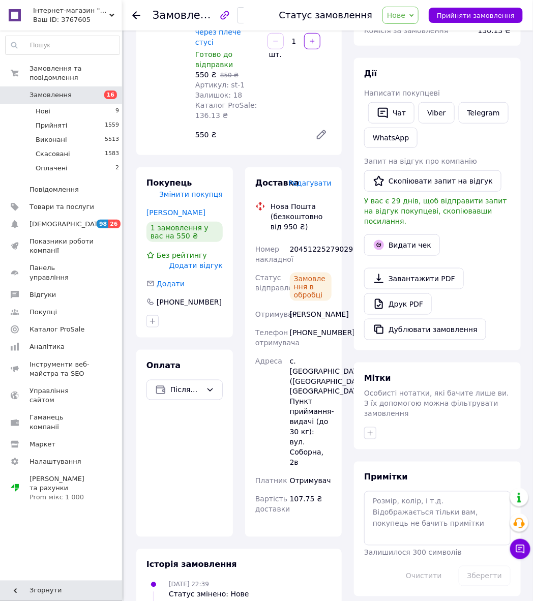
scroll to position [180, 0]
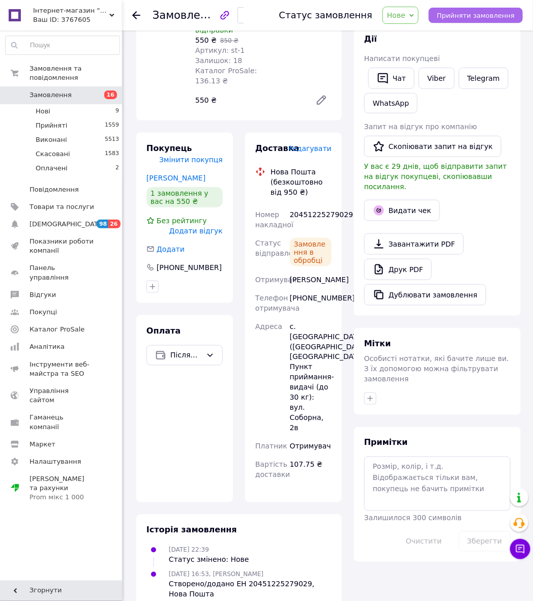
click at [484, 19] on button "Прийняти замовлення" at bounding box center [476, 15] width 94 height 15
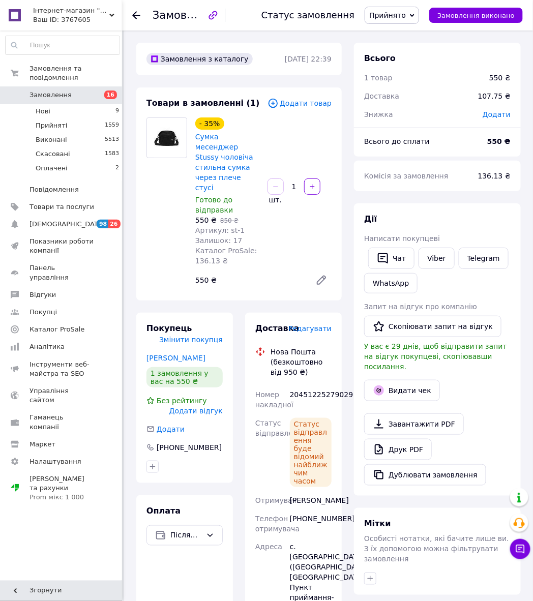
click at [137, 16] on icon at bounding box center [136, 15] width 8 height 8
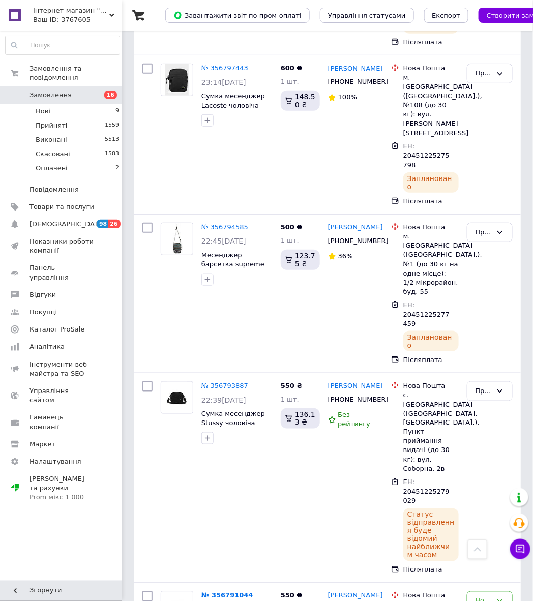
scroll to position [1304, 0]
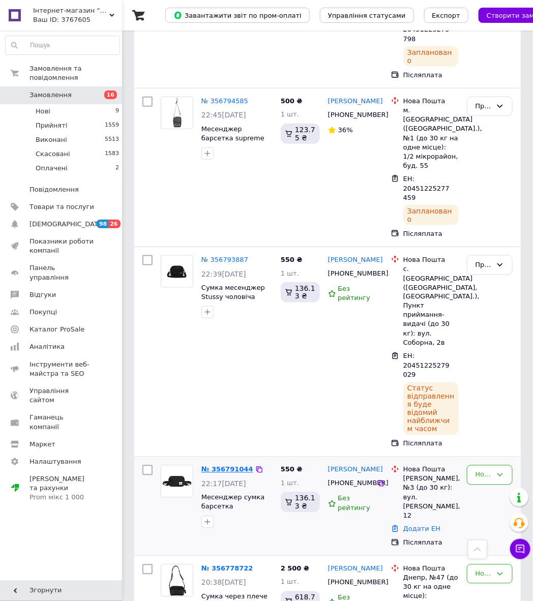
click at [213, 466] on link "№ 356791044" at bounding box center [227, 470] width 52 height 8
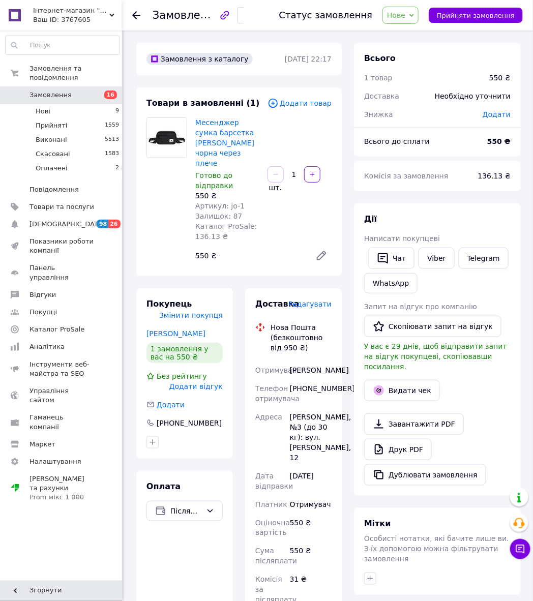
click at [318, 388] on div "[PHONE_NUMBER]" at bounding box center [311, 393] width 46 height 28
click at [293, 361] on div "[PERSON_NAME]" at bounding box center [311, 370] width 46 height 18
click at [290, 366] on div "[PERSON_NAME]" at bounding box center [311, 370] width 46 height 18
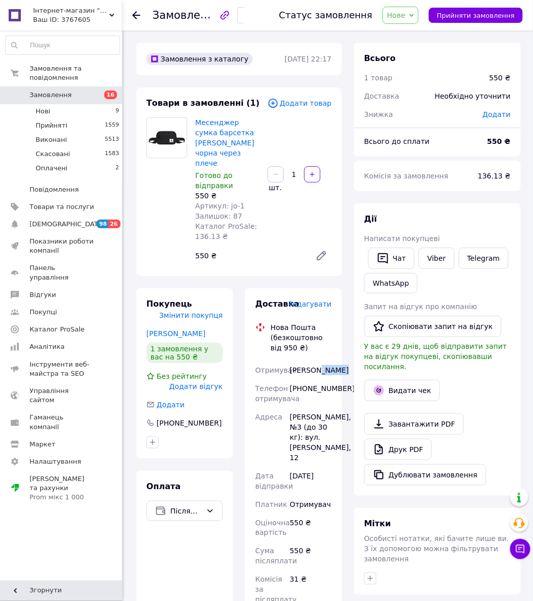
click at [290, 366] on div "[PERSON_NAME]" at bounding box center [311, 370] width 46 height 18
click at [314, 411] on div "[PERSON_NAME], №3 (до 30 кг): вул. [PERSON_NAME], 12" at bounding box center [311, 437] width 46 height 59
click at [314, 412] on div "[PERSON_NAME], №3 (до 30 кг): вул. [PERSON_NAME], 12" at bounding box center [311, 437] width 46 height 59
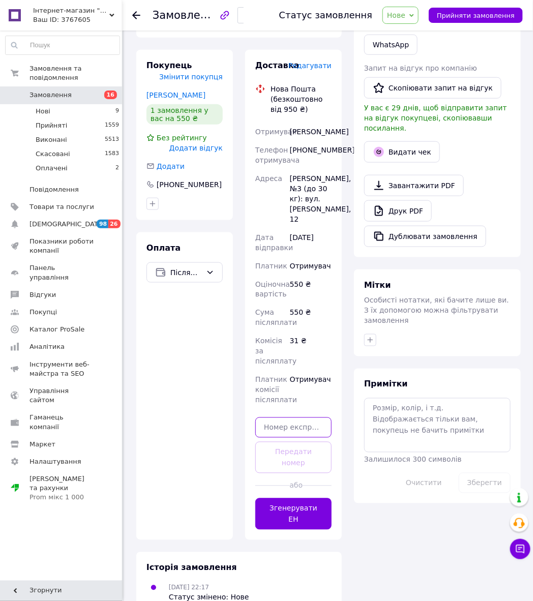
click at [285, 425] on input "text" at bounding box center [293, 428] width 76 height 20
paste input "20451225280125"
type input "20451225280125"
click at [292, 445] on button "Передати номер" at bounding box center [293, 458] width 76 height 32
click at [485, 6] on div "Статус замовлення Нове Прийнято Виконано Скасовано Оплачено Прийняти замовлення" at bounding box center [391, 15] width 264 height 31
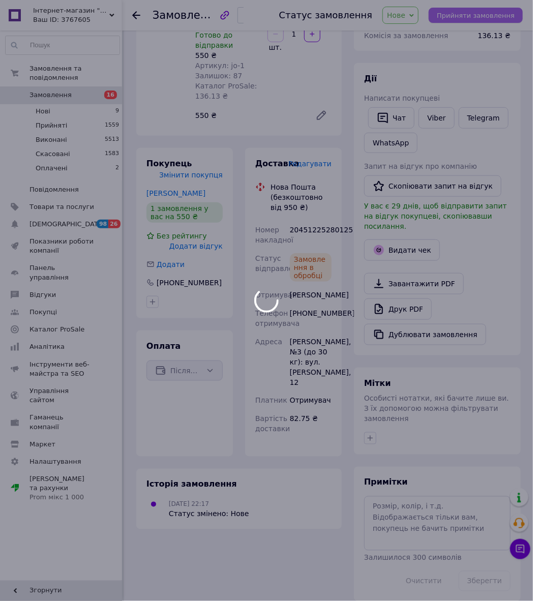
click at [485, 9] on body "Інтернет-магазин "Sibelis_store" /ФОП [PERSON_NAME] ID: 3767605 Сайт Інтернет-м…" at bounding box center [266, 237] width 533 height 754
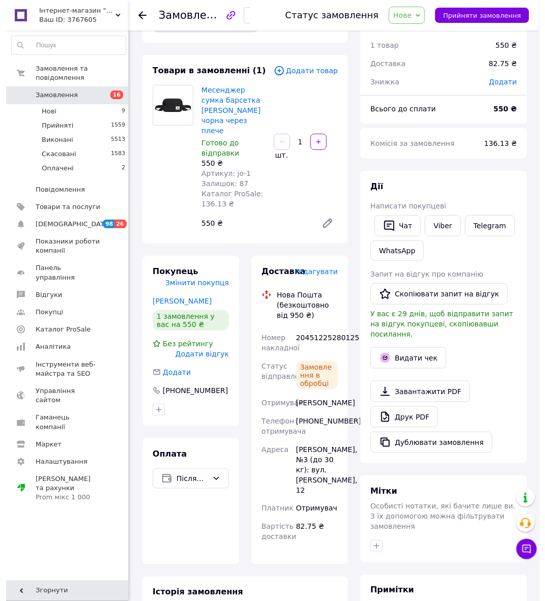
scroll to position [0, 0]
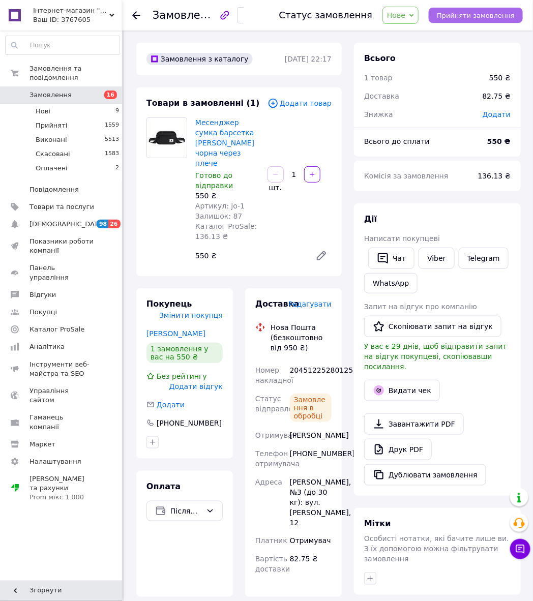
click at [481, 21] on button "Прийняти замовлення" at bounding box center [476, 15] width 94 height 15
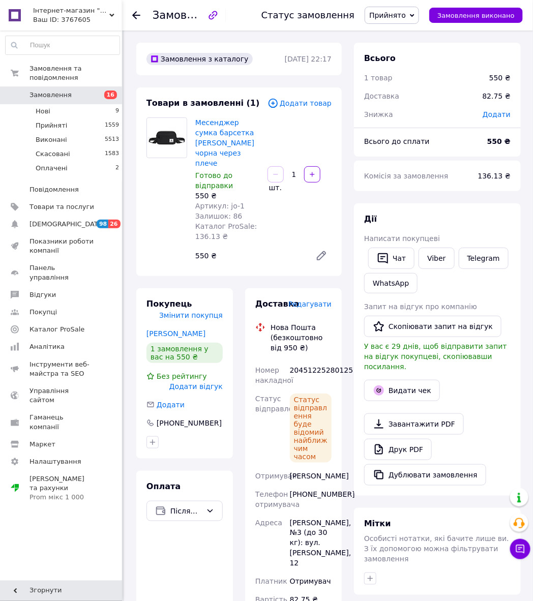
click at [125, 11] on div "Замовлення №356791044 Статус замовлення Прийнято Виконано Скасовано Оплачено За…" at bounding box center [327, 15] width 411 height 31
click at [131, 14] on div "Замовлення №356791044 Статус замовлення Прийнято Виконано Скасовано Оплачено За…" at bounding box center [327, 15] width 411 height 31
click at [135, 15] on use at bounding box center [136, 15] width 8 height 8
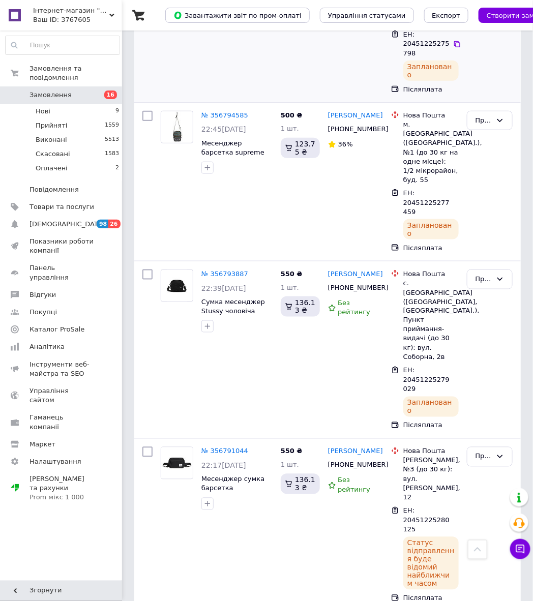
scroll to position [1575, 0]
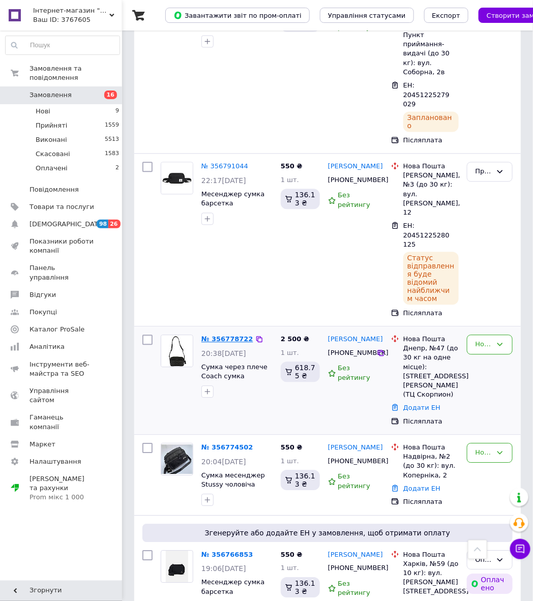
click at [234, 336] on link "№ 356778722" at bounding box center [227, 340] width 52 height 8
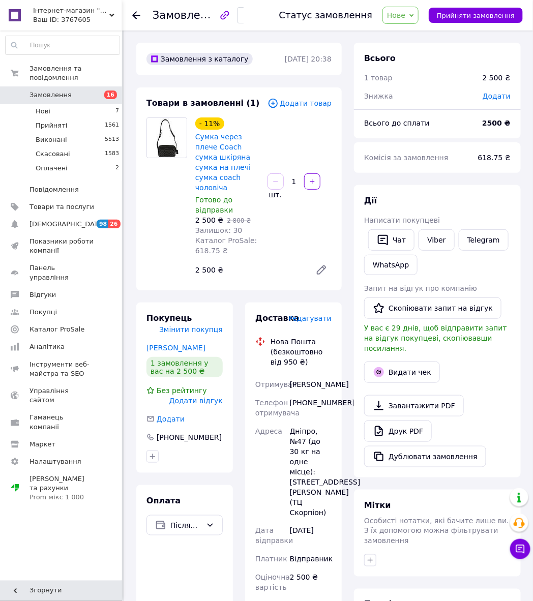
click at [307, 410] on div "[PHONE_NUMBER]" at bounding box center [311, 408] width 46 height 28
click at [325, 387] on div "[PERSON_NAME]" at bounding box center [311, 384] width 46 height 18
click at [308, 394] on div "[PERSON_NAME]" at bounding box center [311, 384] width 46 height 18
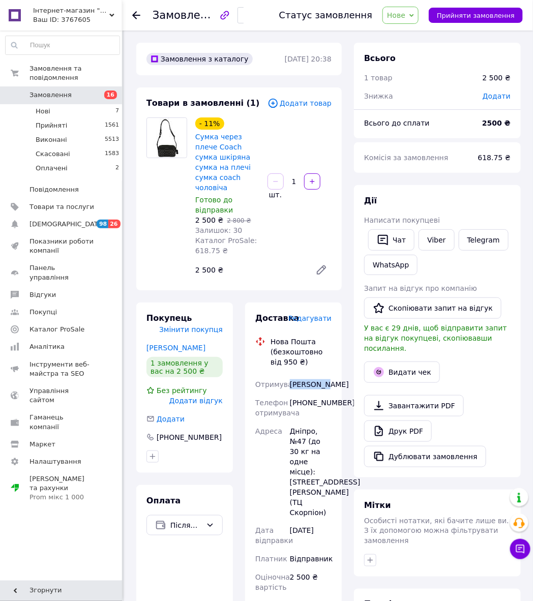
click at [308, 394] on div "[PERSON_NAME]" at bounding box center [311, 384] width 46 height 18
click at [303, 438] on div "Дніпро, №47 (до 30 кг на одне місце): [STREET_ADDRESS][PERSON_NAME] (ТЦ Скорпіо…" at bounding box center [311, 472] width 46 height 100
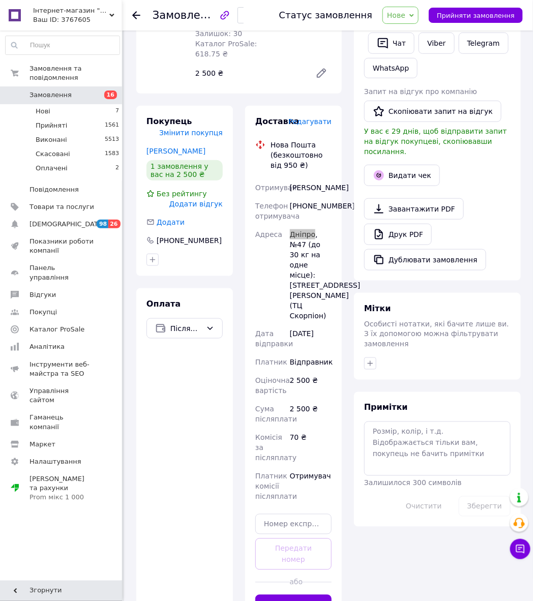
scroll to position [294, 0]
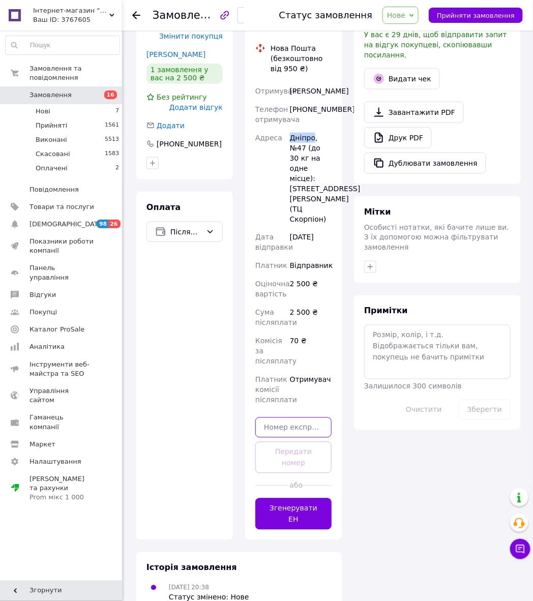
click at [282, 422] on input "text" at bounding box center [293, 428] width 76 height 20
drag, startPoint x: 282, startPoint y: 422, endPoint x: 283, endPoint y: 428, distance: 5.7
click at [282, 423] on input "text" at bounding box center [293, 428] width 76 height 20
paste input "20451225281138"
type input "20451225281138"
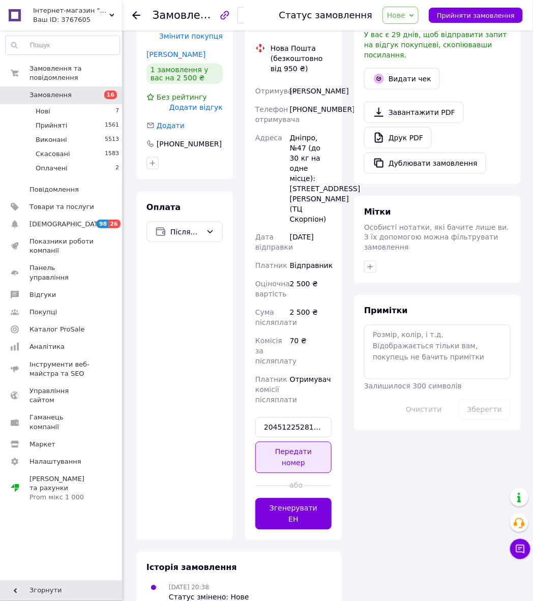
click at [293, 447] on button "Передати номер" at bounding box center [293, 458] width 76 height 32
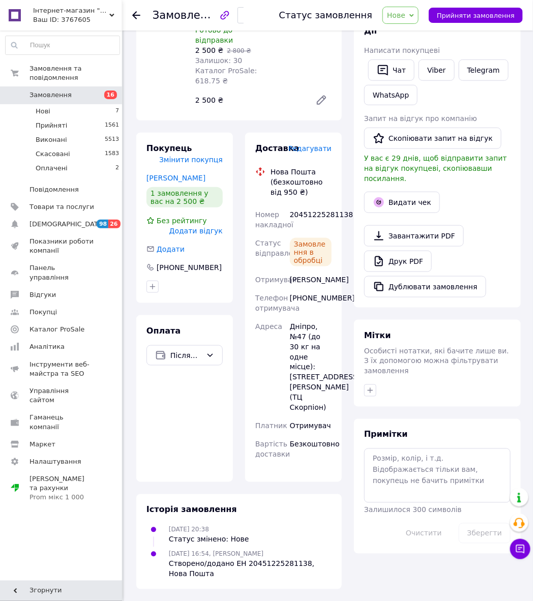
scroll to position [0, 0]
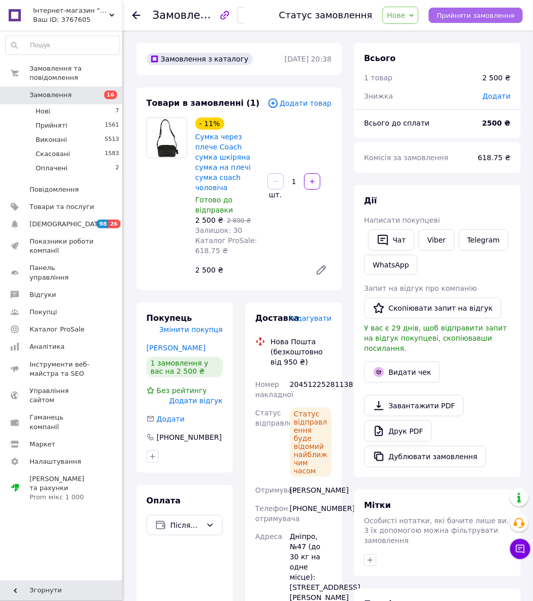
click at [450, 17] on span "Прийняти замовлення" at bounding box center [476, 16] width 78 height 8
click at [138, 16] on icon at bounding box center [136, 15] width 8 height 8
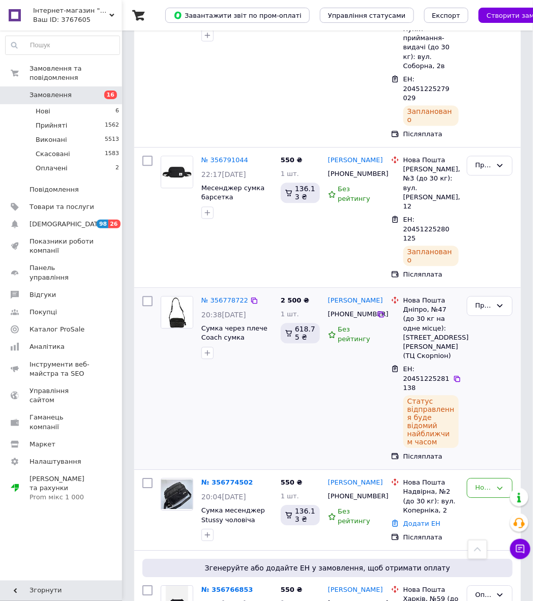
scroll to position [1581, 0]
click at [219, 479] on link "№ 356774502" at bounding box center [227, 483] width 52 height 8
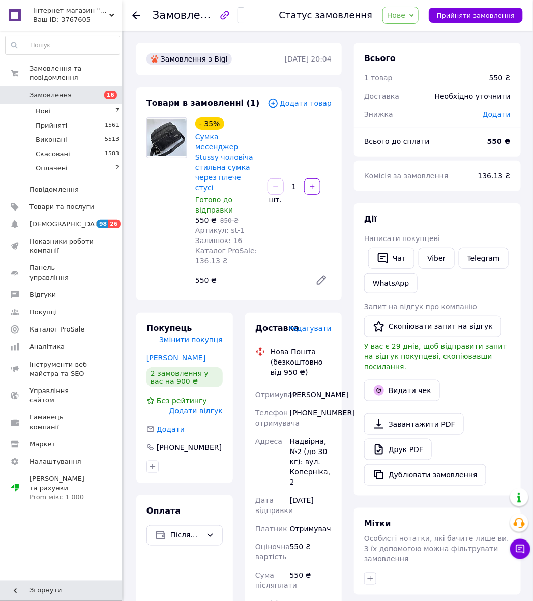
click at [320, 404] on div "[PHONE_NUMBER]" at bounding box center [311, 418] width 46 height 28
click at [306, 386] on div "[PERSON_NAME]" at bounding box center [311, 395] width 46 height 18
click at [305, 386] on div "[PERSON_NAME]" at bounding box center [311, 395] width 46 height 18
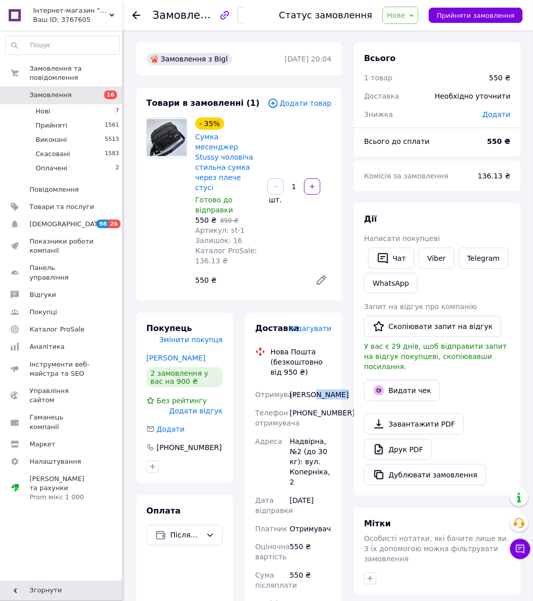
click at [305, 386] on div "[PERSON_NAME]" at bounding box center [311, 395] width 46 height 18
click at [316, 432] on div "Надвірна, №2 (до 30 кг): вул. Коперніка, 2" at bounding box center [311, 461] width 46 height 59
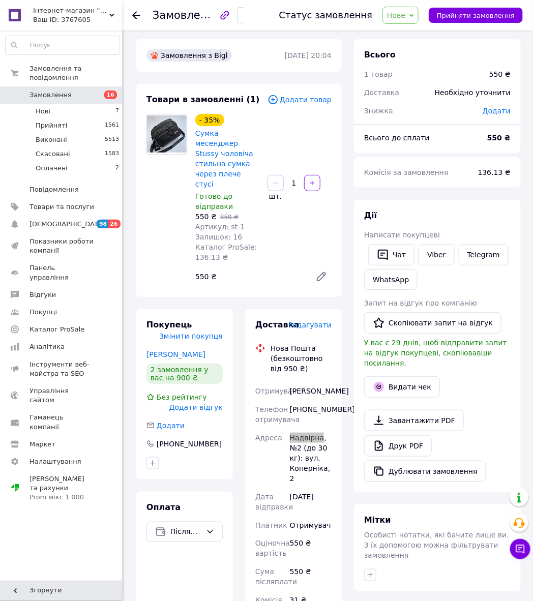
scroll to position [253, 0]
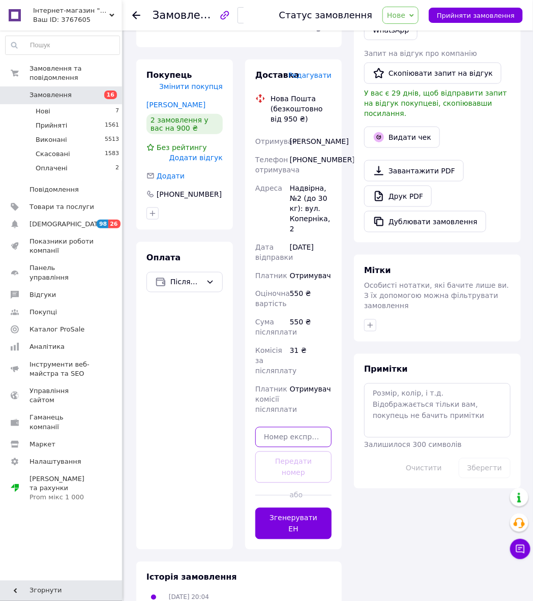
click at [287, 427] on input "text" at bounding box center [293, 437] width 76 height 20
paste input "20451225282196"
type input "20451225282196"
click at [289, 452] on button "Передати номер" at bounding box center [293, 468] width 76 height 32
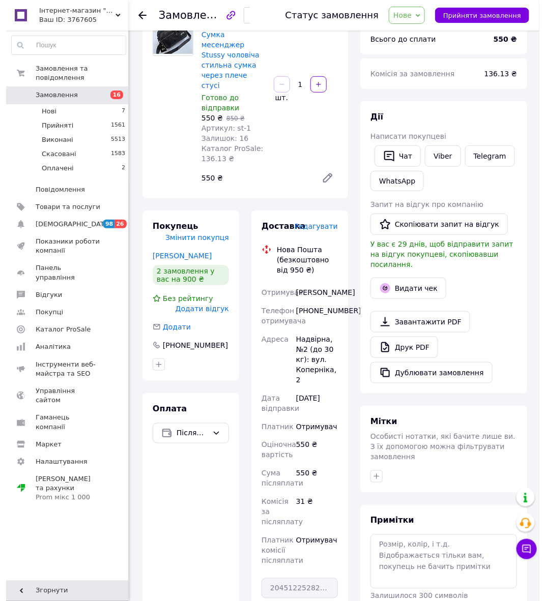
scroll to position [0, 0]
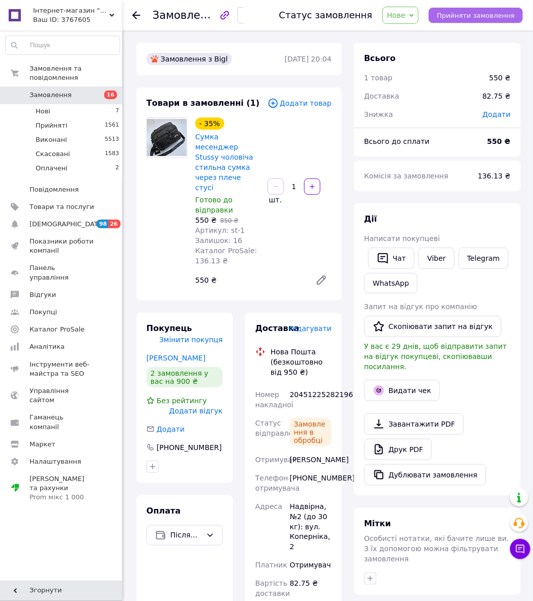
click at [442, 18] on button "Прийняти замовлення" at bounding box center [476, 15] width 94 height 15
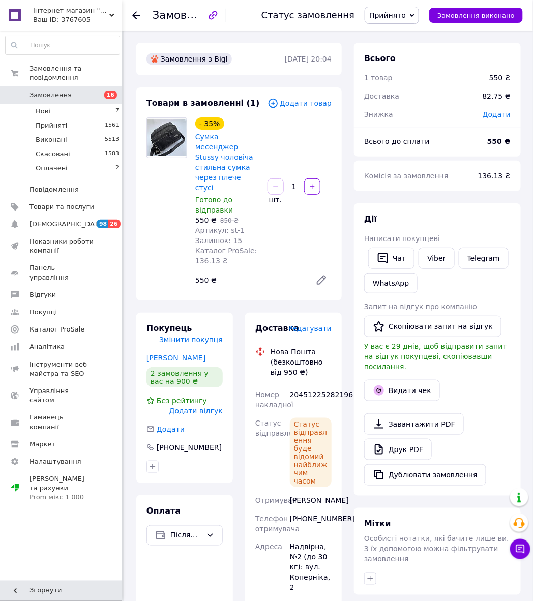
click at [137, 17] on icon at bounding box center [136, 15] width 8 height 8
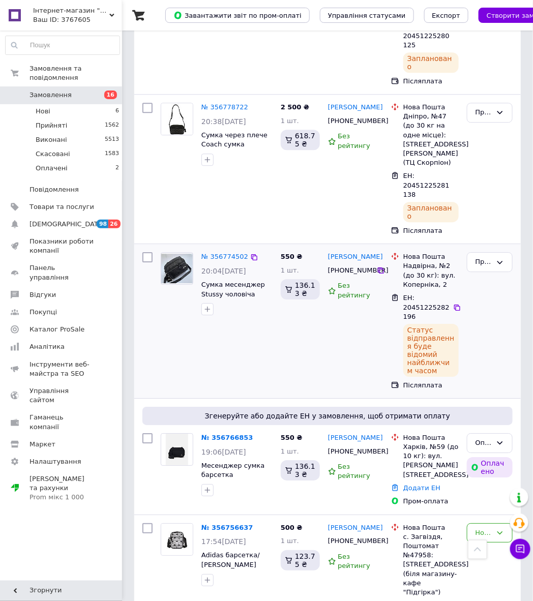
scroll to position [1775, 0]
click at [215, 434] on link "№ 356766853" at bounding box center [227, 438] width 52 height 8
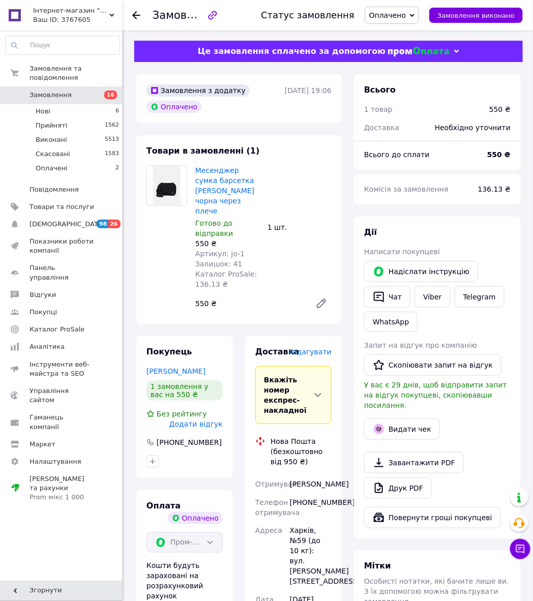
scroll to position [102, 0]
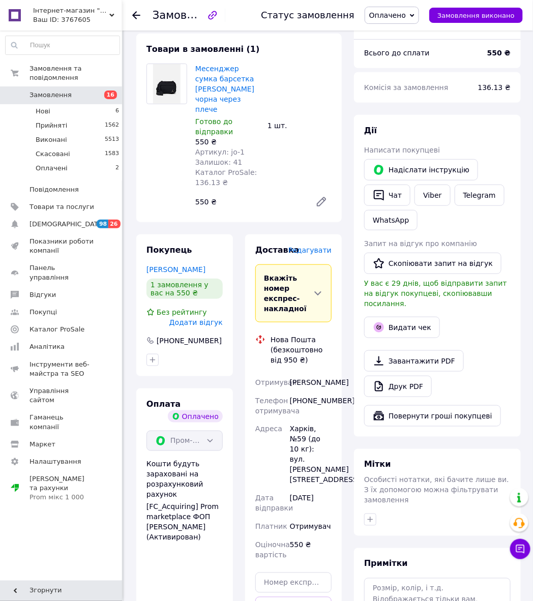
click at [324, 397] on div "[PHONE_NUMBER]" at bounding box center [311, 406] width 46 height 28
click at [298, 373] on div "[PERSON_NAME]" at bounding box center [311, 382] width 46 height 18
click at [299, 377] on div "[PERSON_NAME]" at bounding box center [311, 382] width 46 height 18
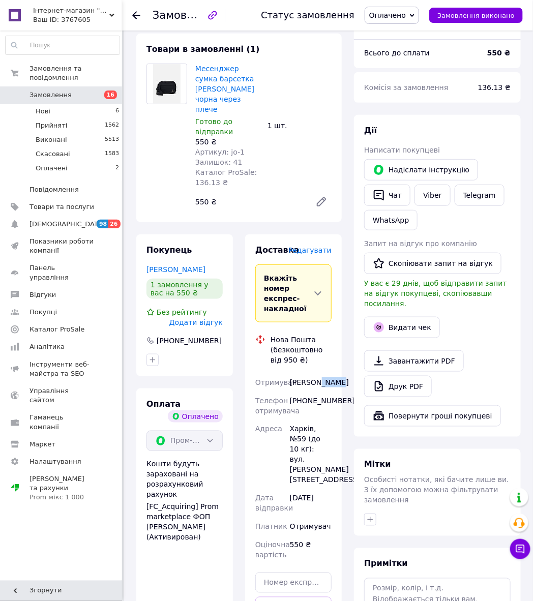
click at [299, 377] on div "[PERSON_NAME]" at bounding box center [311, 382] width 46 height 18
click at [304, 426] on div "Харків, №59 (до 10 кг): вул. [PERSON_NAME][STREET_ADDRESS]" at bounding box center [311, 454] width 46 height 69
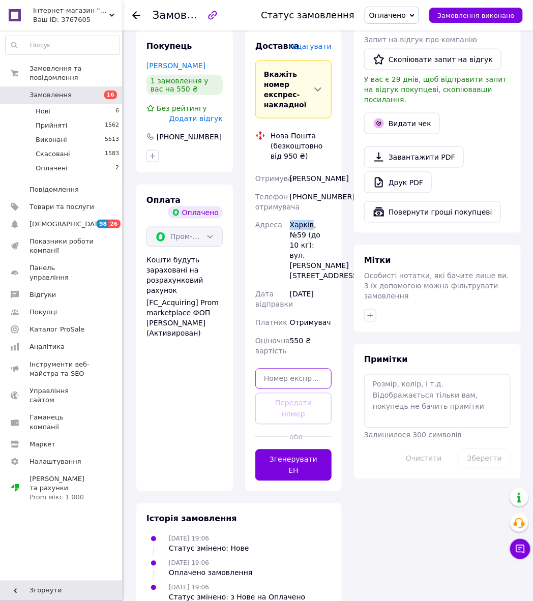
click at [282, 388] on input "text" at bounding box center [293, 379] width 76 height 20
paste input "20451225283178"
type input "20451225283178"
click at [285, 396] on button "Передати номер" at bounding box center [293, 409] width 76 height 32
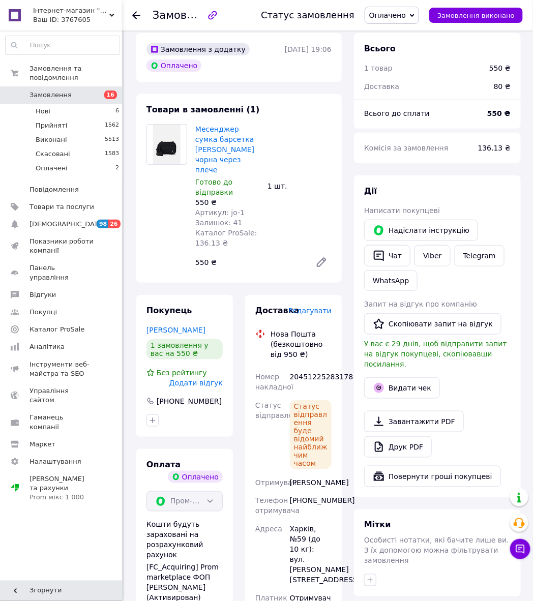
scroll to position [0, 0]
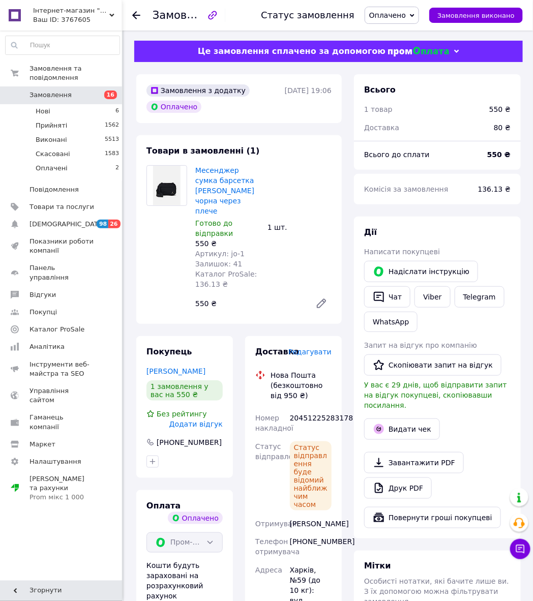
click at [403, 16] on span "Оплачено" at bounding box center [387, 15] width 37 height 8
click at [405, 34] on li "Прийнято" at bounding box center [391, 35] width 53 height 15
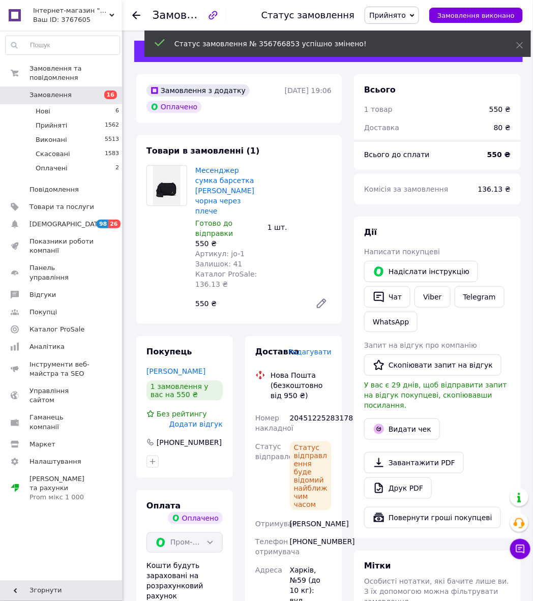
click at [151, 16] on div at bounding box center [142, 15] width 20 height 31
click at [143, 15] on div at bounding box center [142, 15] width 20 height 31
click at [134, 13] on use at bounding box center [136, 15] width 8 height 8
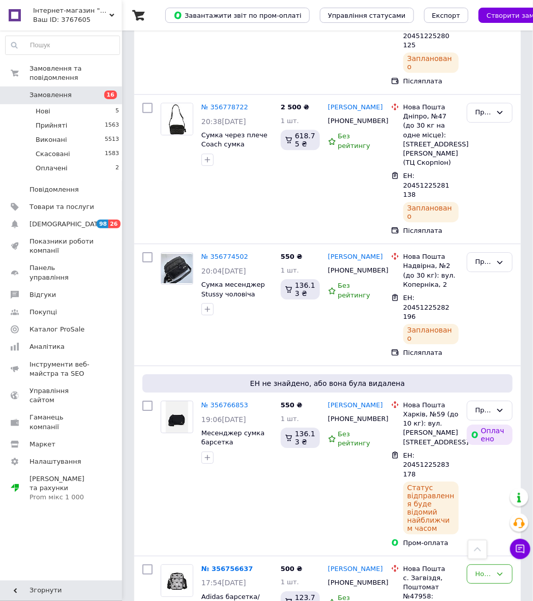
scroll to position [1788, 0]
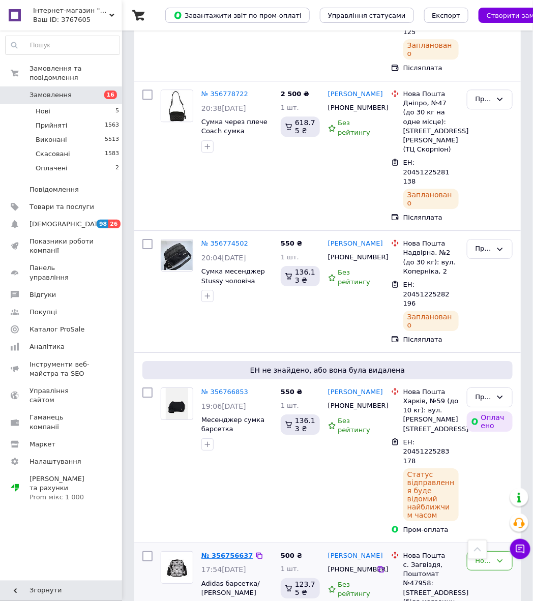
click at [223, 552] on link "№ 356756637" at bounding box center [227, 556] width 52 height 8
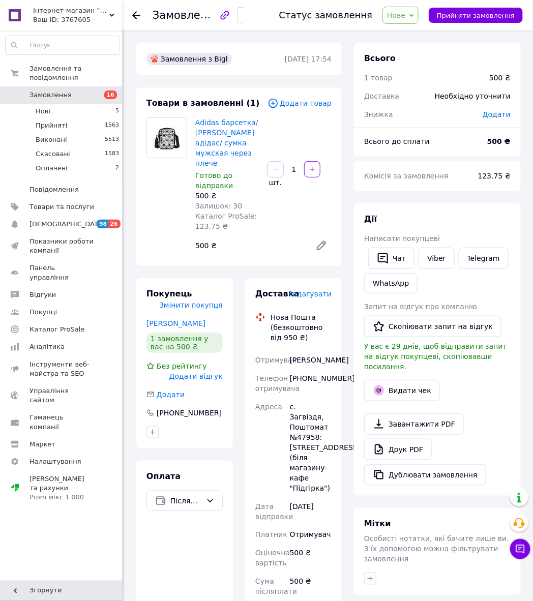
click at [310, 393] on div "[PHONE_NUMBER]" at bounding box center [311, 383] width 46 height 28
click at [299, 354] on div "[PERSON_NAME]" at bounding box center [311, 360] width 46 height 18
click at [301, 369] on div "[PERSON_NAME]" at bounding box center [311, 360] width 46 height 18
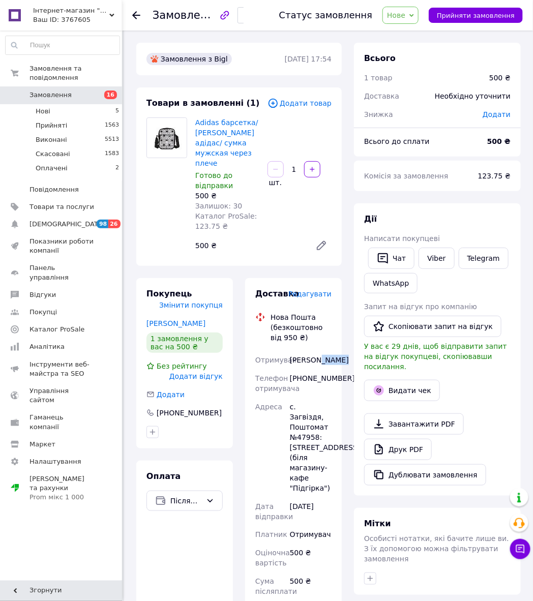
click at [301, 369] on div "[PERSON_NAME]" at bounding box center [311, 360] width 46 height 18
click at [315, 413] on div "с. Загвіздя, Поштомат №47958: [STREET_ADDRESS] (біля магазину-кафе "Підгірка")" at bounding box center [311, 448] width 46 height 100
click at [314, 434] on div "с. Загвіздя, Поштомат №47958: [STREET_ADDRESS] (біля магазину-кафе "Підгірка")" at bounding box center [311, 448] width 46 height 100
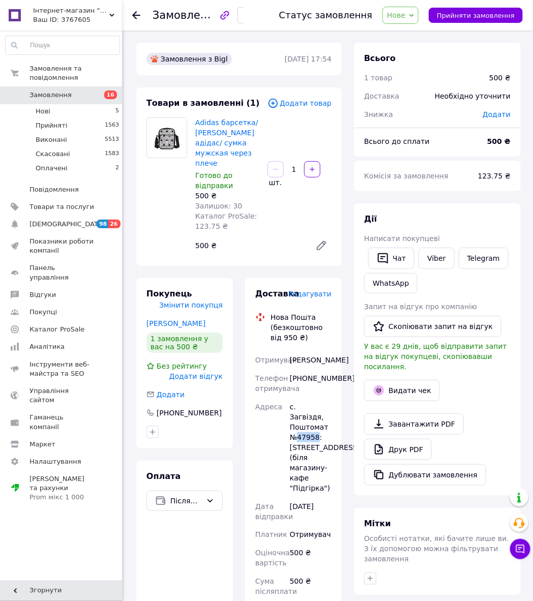
click at [305, 436] on div "с. Загвіздя, Поштомат №47958: [STREET_ADDRESS] (біля магазину-кафе "Підгірка")" at bounding box center [311, 448] width 46 height 100
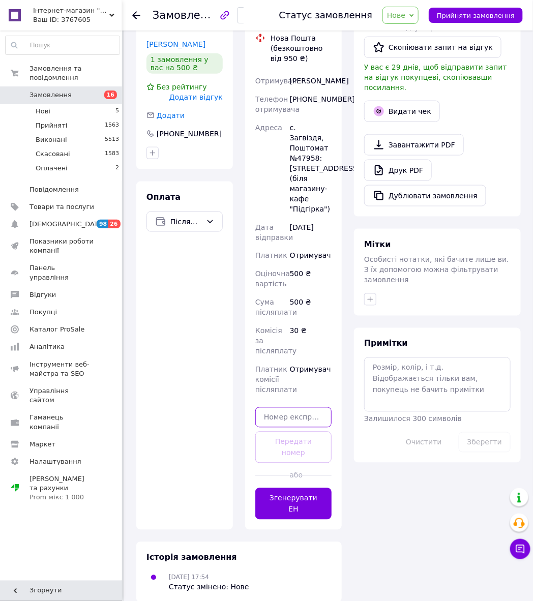
drag, startPoint x: 296, startPoint y: 425, endPoint x: 294, endPoint y: 434, distance: 9.8
click at [295, 425] on input "text" at bounding box center [293, 417] width 76 height 20
paste input "20451225285236"
type input "20451225285236"
click at [295, 444] on button "Передати номер" at bounding box center [293, 448] width 76 height 32
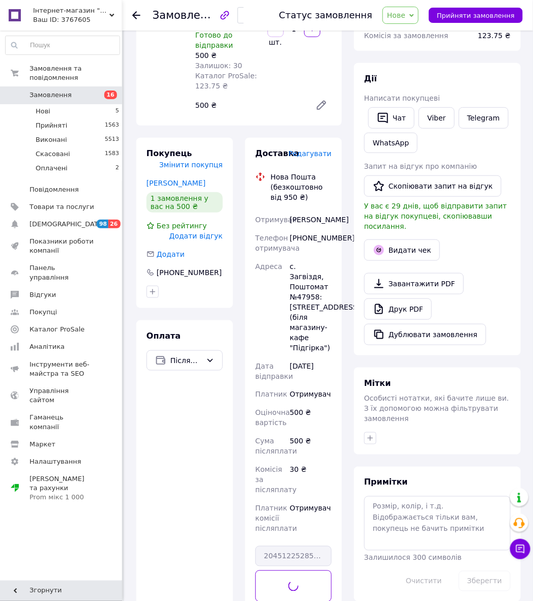
click at [405, 16] on span "Нове" at bounding box center [396, 15] width 18 height 8
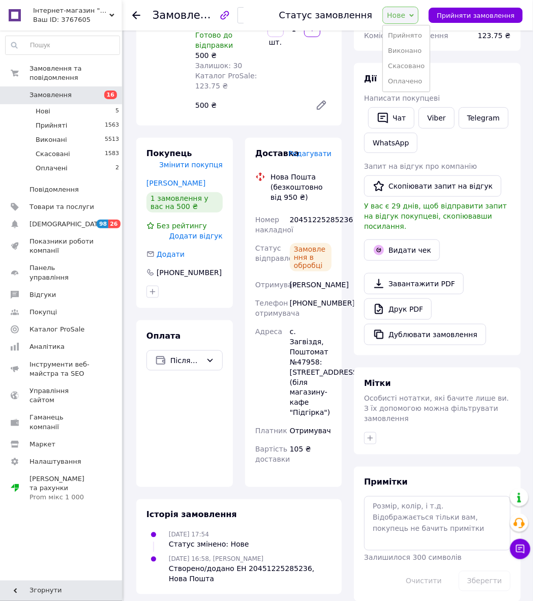
scroll to position [156, 0]
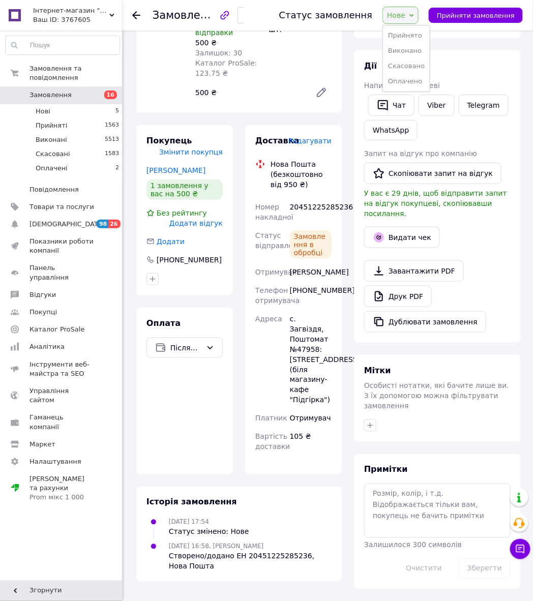
click at [406, 32] on li "Прийнято" at bounding box center [406, 35] width 47 height 15
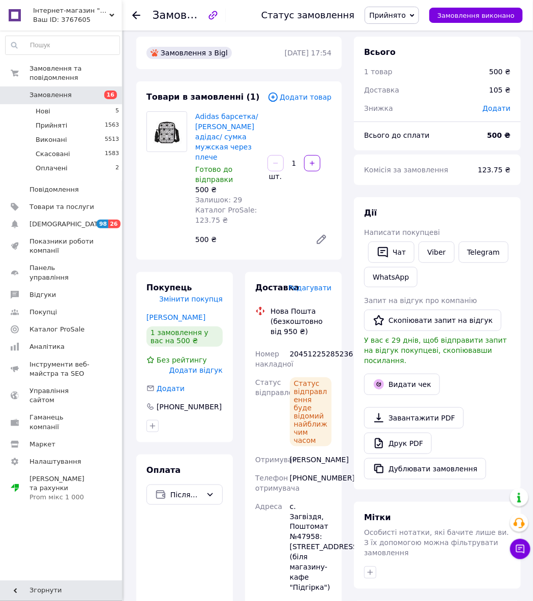
scroll to position [0, 0]
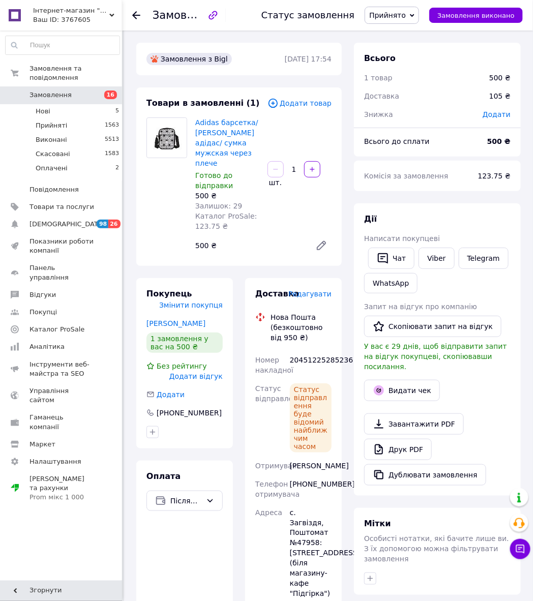
click at [136, 12] on use at bounding box center [136, 15] width 8 height 8
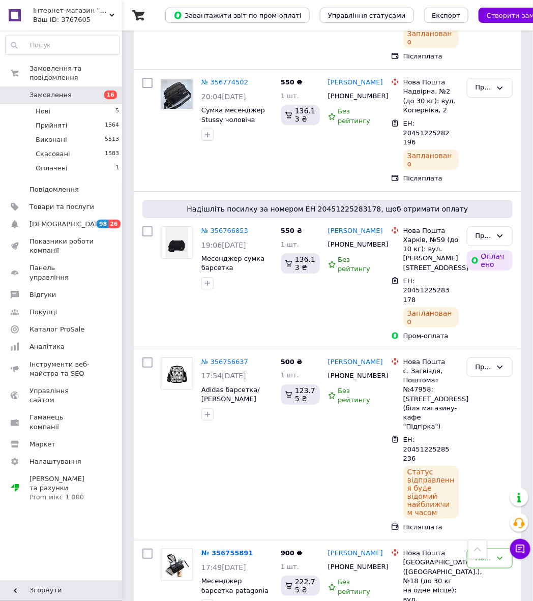
scroll to position [1964, 0]
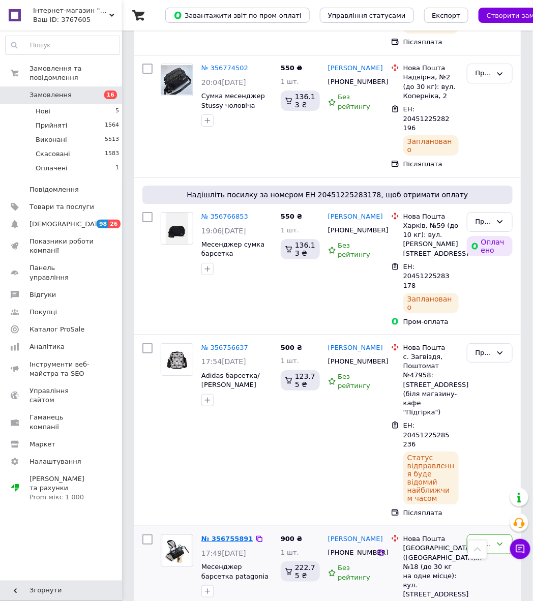
click at [217, 535] on link "№ 356755891" at bounding box center [227, 539] width 52 height 8
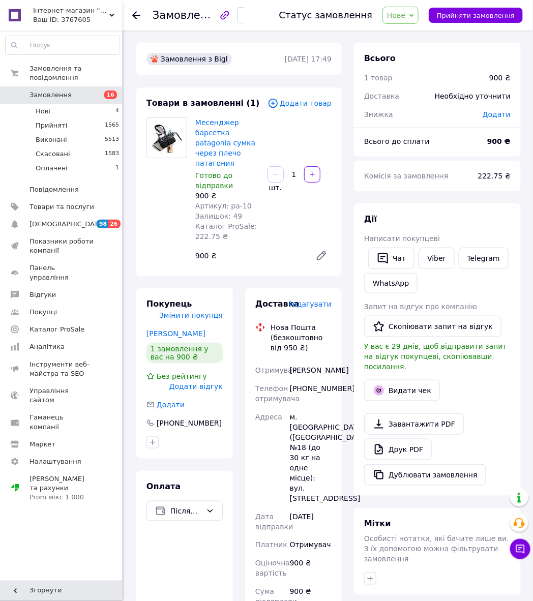
click at [314, 394] on div "[PHONE_NUMBER]" at bounding box center [311, 393] width 46 height 28
click at [311, 389] on div "[PHONE_NUMBER]" at bounding box center [311, 393] width 46 height 28
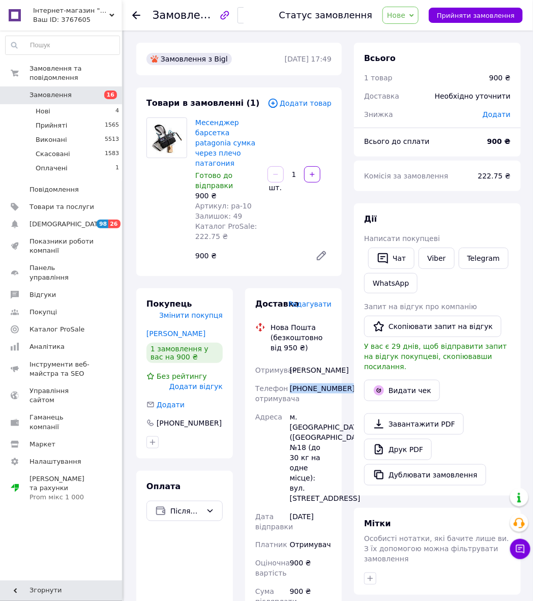
click at [311, 389] on div "[PHONE_NUMBER]" at bounding box center [311, 393] width 46 height 28
click at [297, 366] on div "[PERSON_NAME]" at bounding box center [311, 370] width 46 height 18
click at [297, 369] on div "[PERSON_NAME]" at bounding box center [311, 370] width 46 height 18
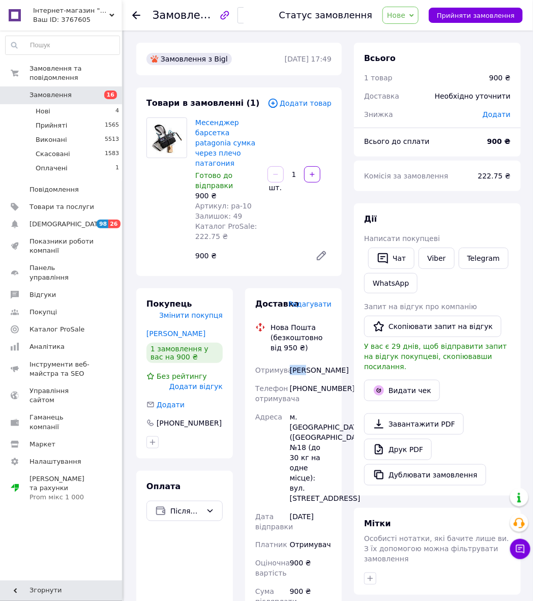
click at [313, 372] on div "[PERSON_NAME]" at bounding box center [311, 370] width 46 height 18
drag, startPoint x: 301, startPoint y: 417, endPoint x: 305, endPoint y: 425, distance: 9.4
click at [305, 425] on div "м. [GEOGRAPHIC_DATA] ([GEOGRAPHIC_DATA].), №18 (до 30 кг на одне місце): вул. […" at bounding box center [311, 458] width 46 height 100
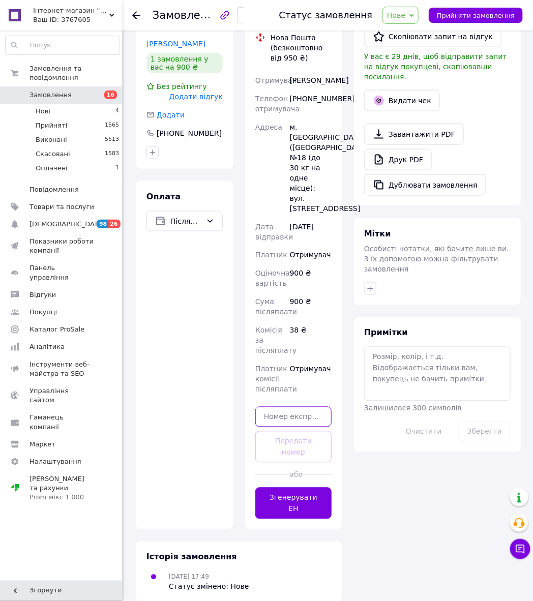
click at [302, 427] on input "text" at bounding box center [293, 417] width 76 height 20
paste input "20451225287811"
type input "20451225287811"
click at [307, 453] on button "Передати номер" at bounding box center [293, 447] width 76 height 32
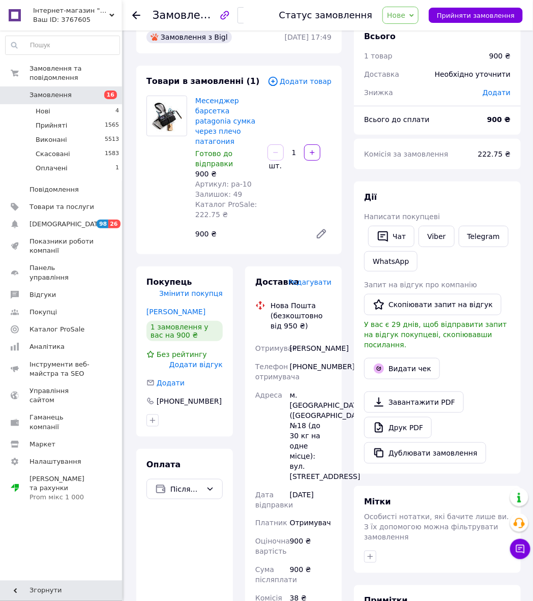
scroll to position [0, 0]
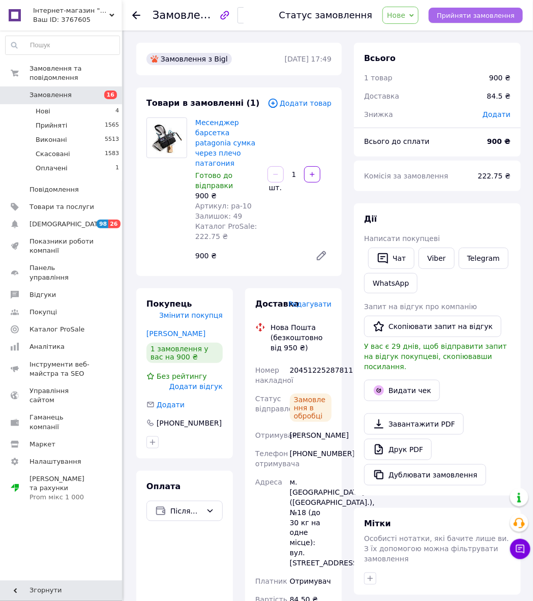
click at [479, 14] on span "Прийняти замовлення" at bounding box center [476, 16] width 78 height 8
